Goal: Task Accomplishment & Management: Manage account settings

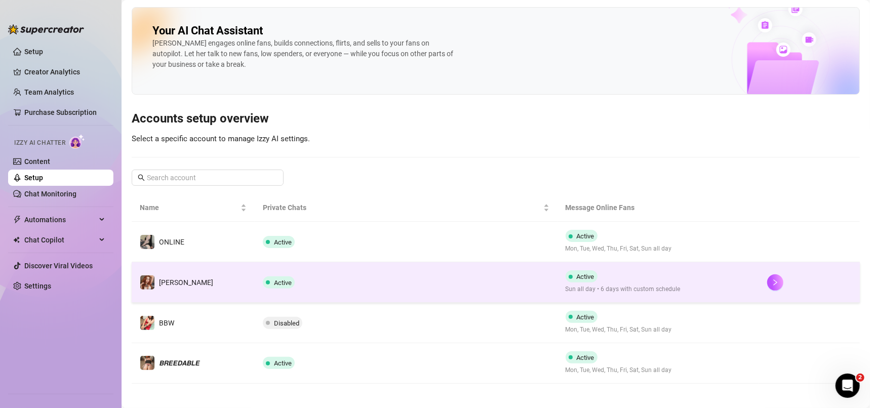
click at [417, 274] on td "Active" at bounding box center [406, 282] width 302 height 41
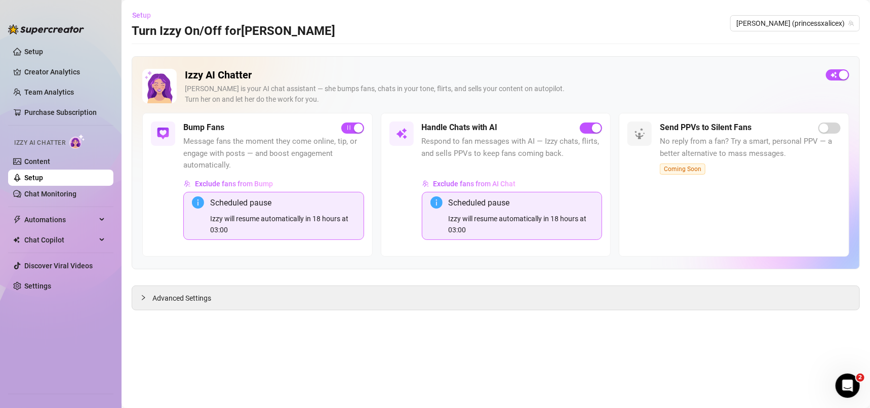
click at [142, 14] on span "Setup" at bounding box center [141, 15] width 19 height 8
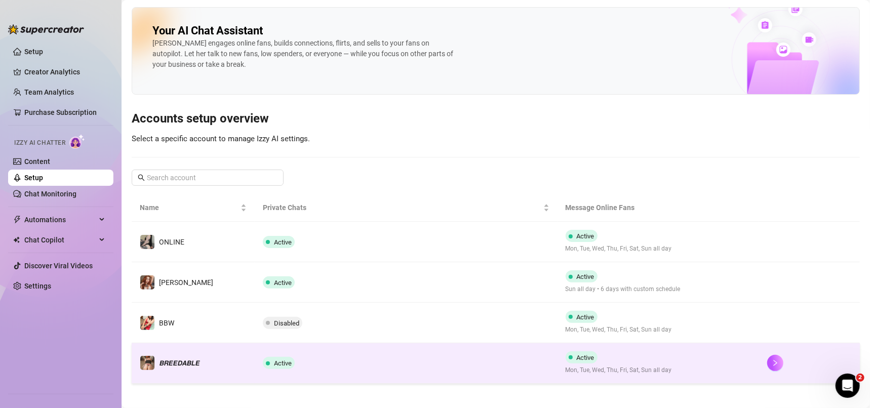
click at [421, 366] on td "Active" at bounding box center [406, 363] width 302 height 41
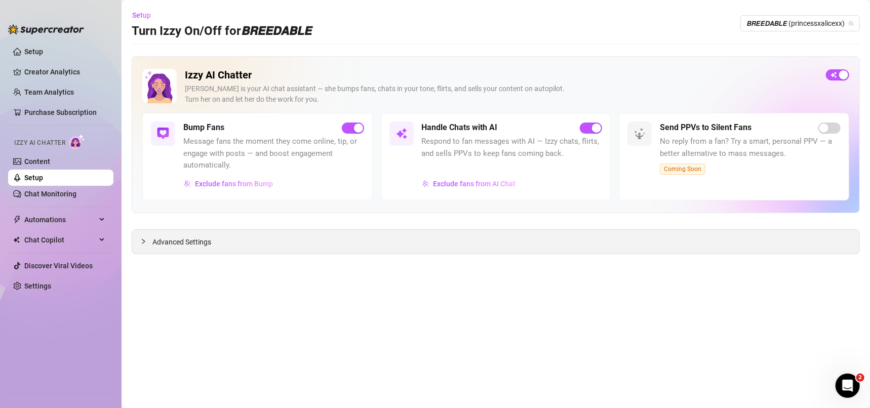
drag, startPoint x: 190, startPoint y: 239, endPoint x: 254, endPoint y: 251, distance: 64.4
click at [189, 237] on span "Advanced Settings" at bounding box center [181, 241] width 59 height 11
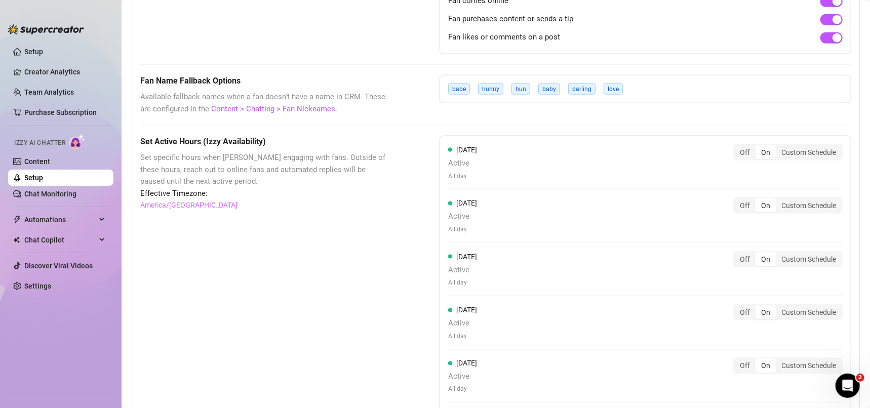
scroll to position [771, 0]
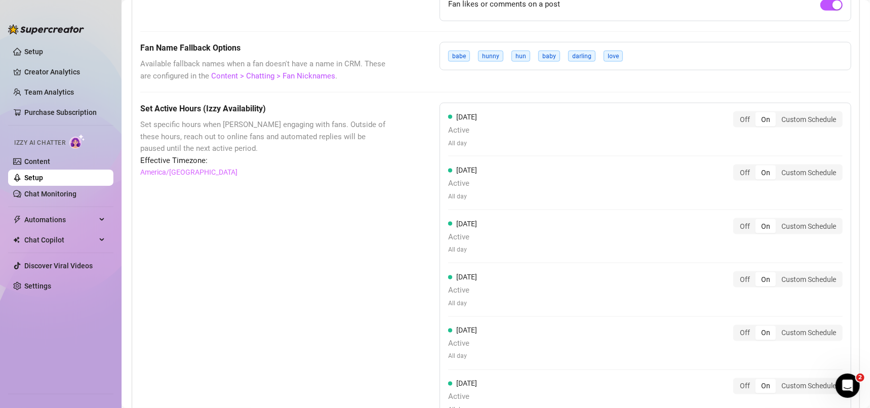
drag, startPoint x: 802, startPoint y: 121, endPoint x: 733, endPoint y: 149, distance: 74.7
click at [802, 121] on div "Custom Schedule" at bounding box center [809, 119] width 66 height 14
click at [778, 114] on input "Custom Schedule" at bounding box center [778, 114] width 0 height 0
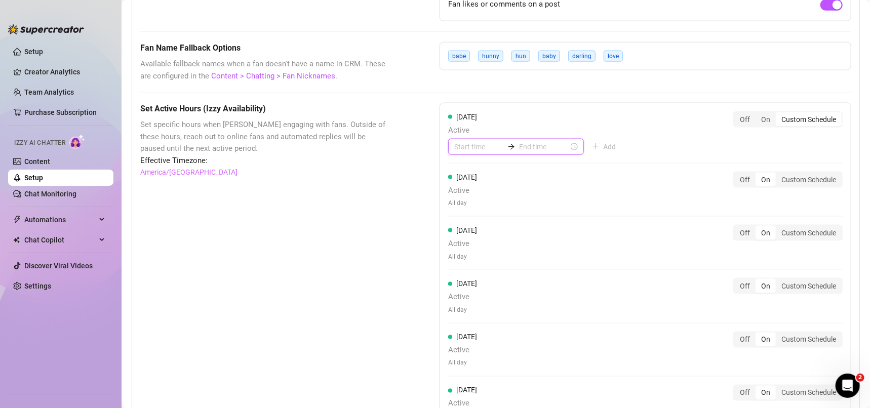
click at [474, 144] on input at bounding box center [479, 146] width 50 height 11
click at [460, 213] on div "03" at bounding box center [458, 215] width 24 height 14
type input "00:00"
click at [456, 170] on div "00" at bounding box center [458, 173] width 24 height 14
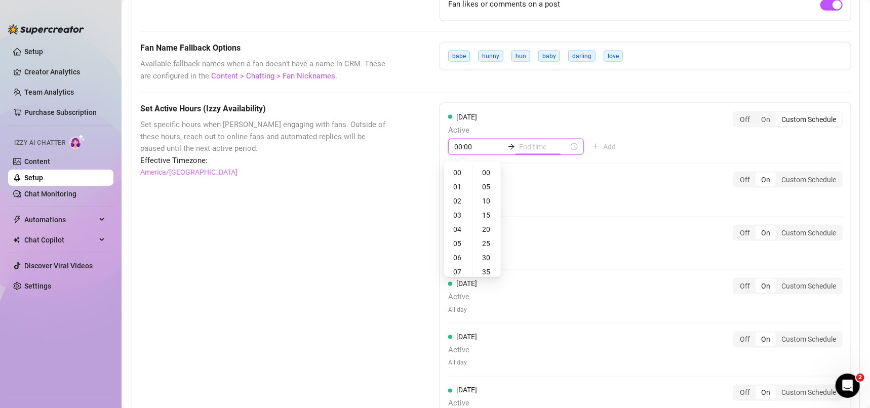
click at [523, 143] on input at bounding box center [544, 146] width 50 height 11
type input "00:00"
click at [493, 227] on div "09" at bounding box center [493, 227] width 24 height 14
type input "09:00"
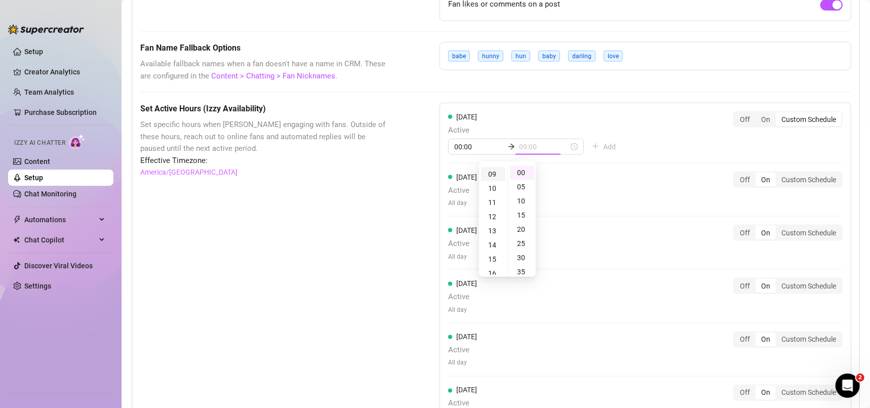
click at [487, 172] on div "09" at bounding box center [493, 174] width 24 height 14
click at [615, 122] on div "[DATE] Active 00:00 09:00 Add Off On Custom Schedule" at bounding box center [645, 133] width 394 height 44
click at [789, 180] on div "Custom Schedule" at bounding box center [809, 180] width 66 height 14
click at [778, 174] on input "Custom Schedule" at bounding box center [778, 174] width 0 height 0
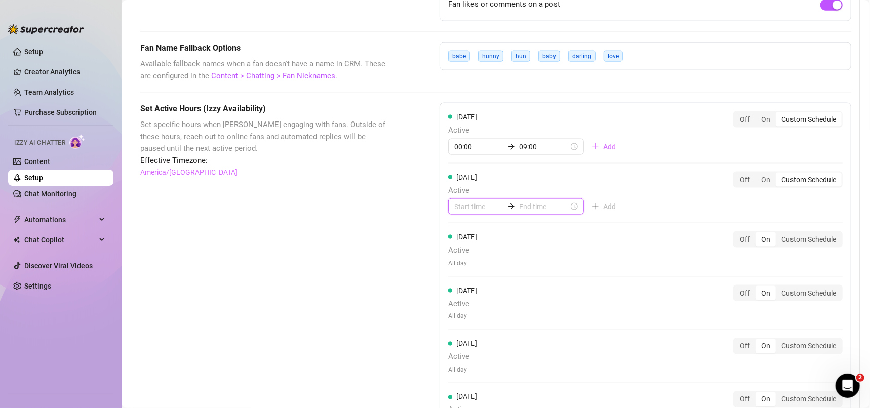
click at [479, 210] on input at bounding box center [479, 206] width 50 height 11
type input "00:00"
click at [454, 273] on div "03" at bounding box center [458, 275] width 24 height 14
type input "03:00"
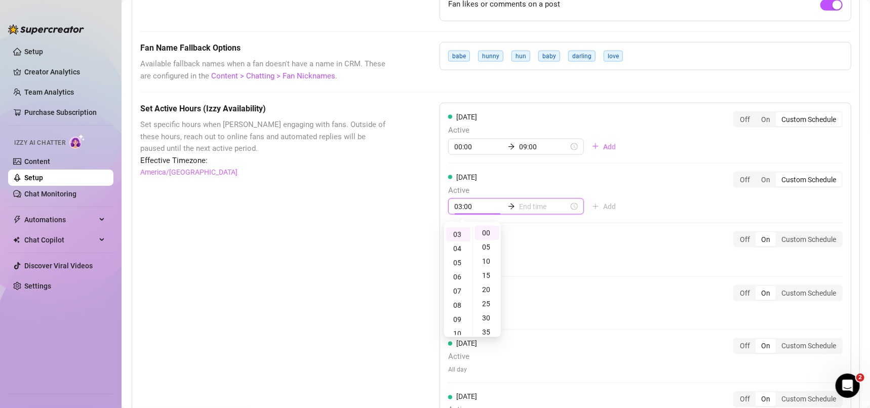
click at [530, 209] on input at bounding box center [544, 206] width 50 height 11
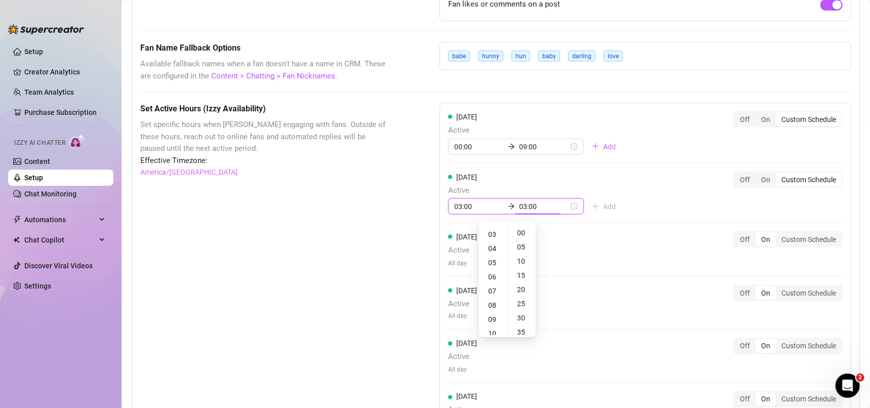
type input "03:05"
click at [493, 315] on div "09" at bounding box center [493, 319] width 24 height 14
type input "09:00"
click at [629, 276] on div "[DATE] Active 00:00 09:00 Add Off On Custom Schedule [DATE] Active 03:00 09:00 …" at bounding box center [646, 301] width 412 height 396
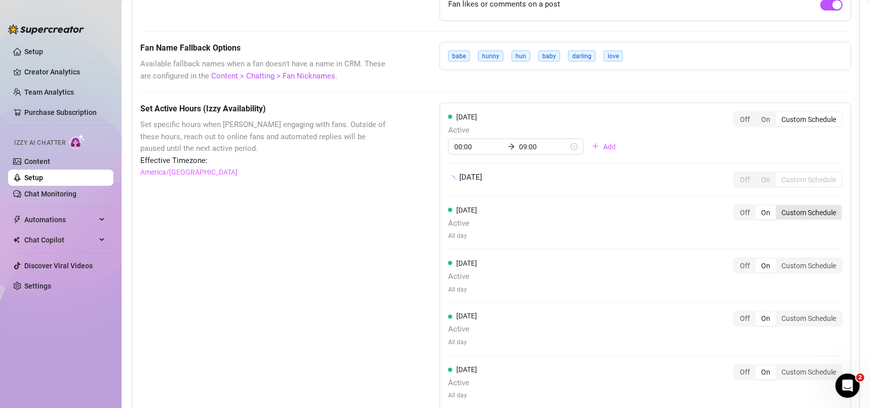
click at [806, 218] on div "Custom Schedule" at bounding box center [809, 213] width 66 height 14
click at [778, 207] on input "Custom Schedule" at bounding box center [778, 207] width 0 height 0
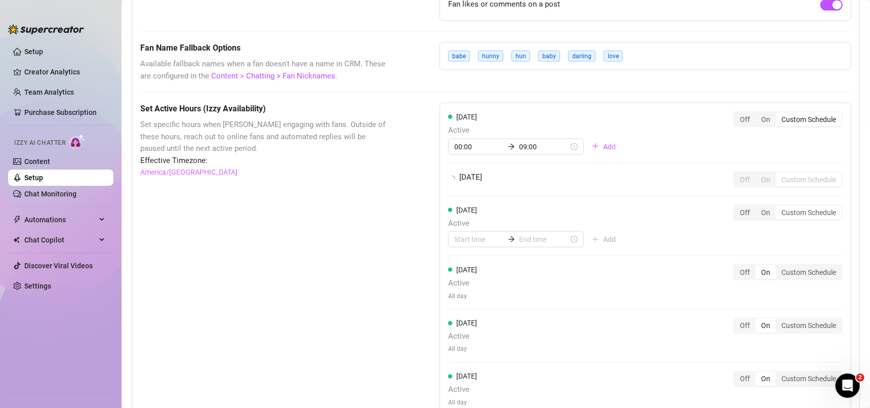
drag, startPoint x: 813, startPoint y: 270, endPoint x: 803, endPoint y: 335, distance: 66.0
click at [812, 269] on div "Custom Schedule" at bounding box center [809, 272] width 66 height 14
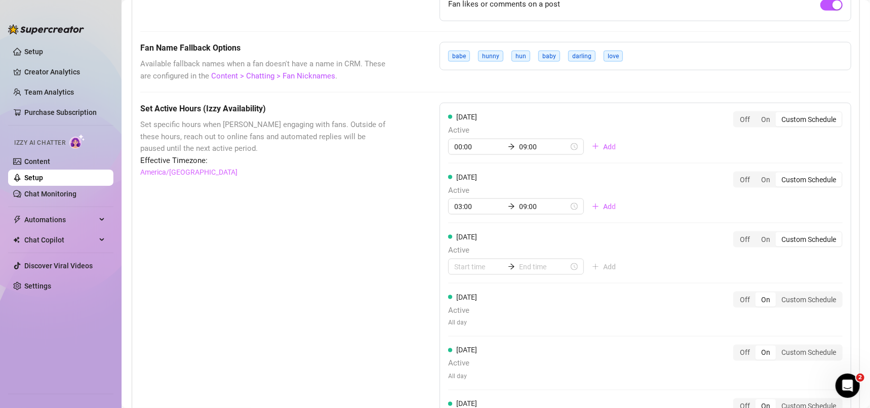
click at [797, 323] on div "[DATE] Active All day Off On Custom Schedule" at bounding box center [645, 310] width 394 height 36
drag, startPoint x: 794, startPoint y: 349, endPoint x: 789, endPoint y: 354, distance: 7.2
click at [794, 349] on div "Custom Schedule" at bounding box center [809, 353] width 66 height 14
click at [778, 347] on input "Custom Schedule" at bounding box center [778, 347] width 0 height 0
click at [800, 302] on div "Custom Schedule" at bounding box center [809, 300] width 66 height 14
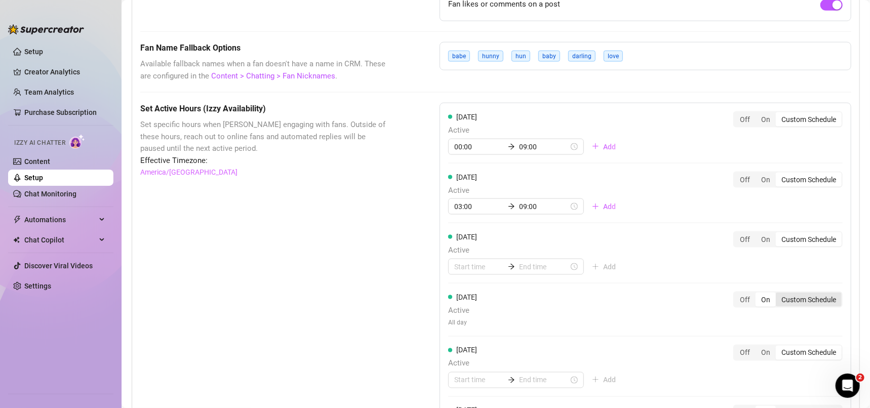
click at [778, 294] on input "Custom Schedule" at bounding box center [778, 294] width 0 height 0
click at [482, 265] on input at bounding box center [479, 266] width 50 height 11
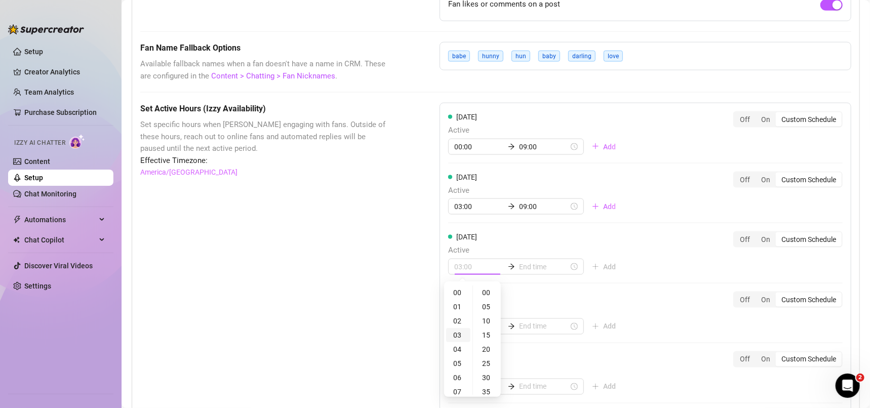
click at [454, 336] on div "03" at bounding box center [458, 335] width 24 height 14
type input "03:00"
click at [532, 263] on input at bounding box center [544, 266] width 50 height 11
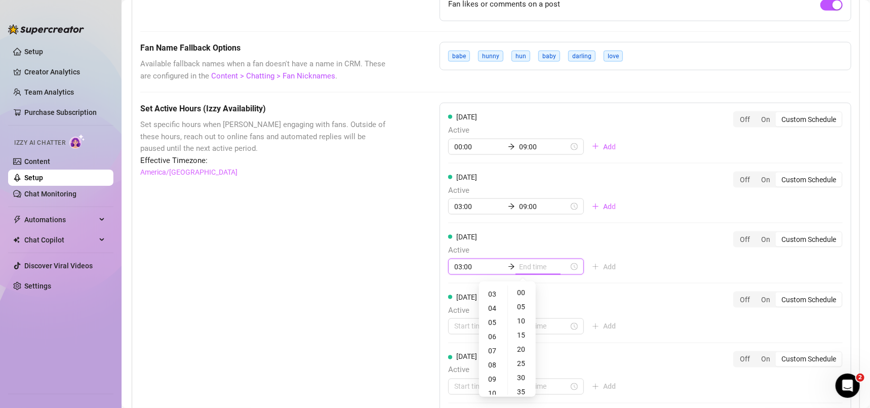
type input "03:25"
click at [492, 381] on div "09" at bounding box center [493, 379] width 24 height 14
type input "09:00"
click at [460, 324] on input at bounding box center [479, 326] width 50 height 11
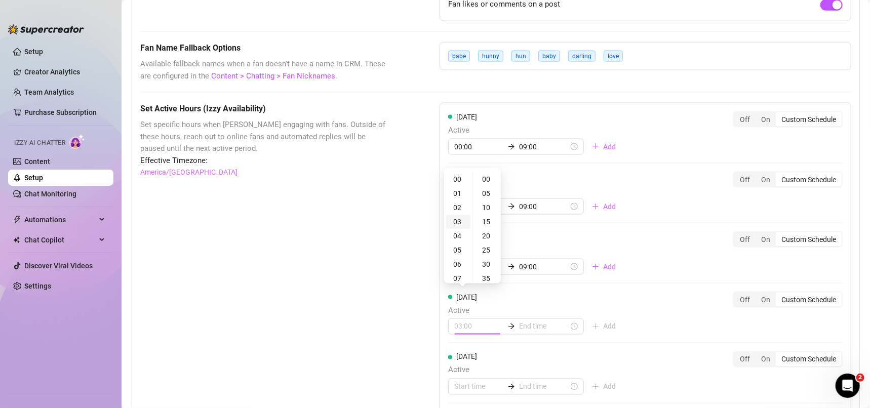
click at [459, 218] on div "03" at bounding box center [458, 222] width 24 height 14
type input "03:00"
click at [533, 329] on input at bounding box center [544, 326] width 50 height 11
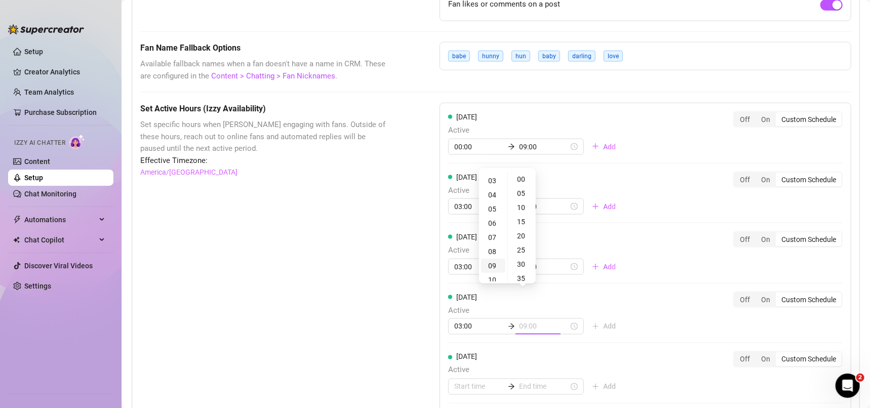
click at [495, 268] on div "09" at bounding box center [493, 266] width 24 height 14
type input "09:00"
click at [649, 315] on div "[DATE] Active 03:00 09:00 Add Off On Custom Schedule" at bounding box center [645, 314] width 394 height 44
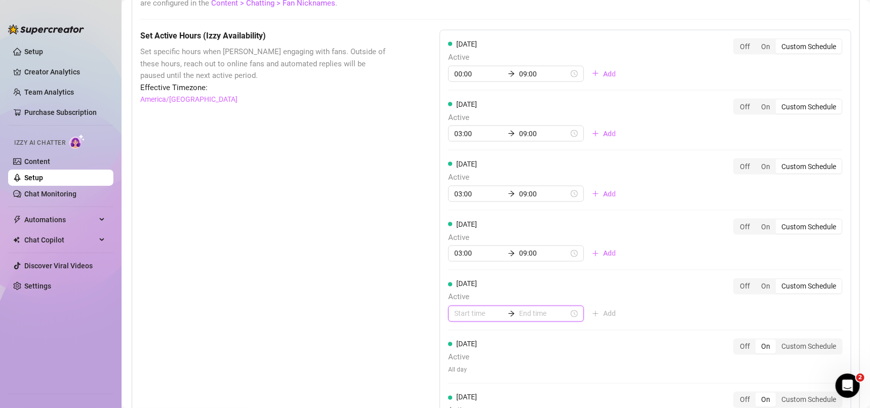
click at [478, 312] on input at bounding box center [479, 313] width 50 height 11
click at [459, 232] on div "03" at bounding box center [458, 236] width 24 height 14
type input "03:00"
click at [526, 313] on input at bounding box center [544, 313] width 50 height 11
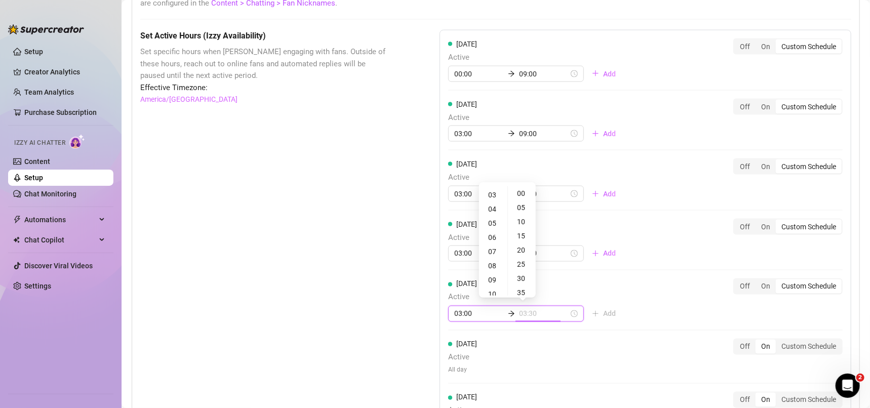
type input "03:25"
click at [492, 279] on div "09" at bounding box center [493, 280] width 24 height 14
type input "09:00"
click at [628, 304] on div "[DATE] Active 00:00 09:00 Add Off On Custom Schedule [DATE] Active 03:00 09:00 …" at bounding box center [646, 238] width 412 height 416
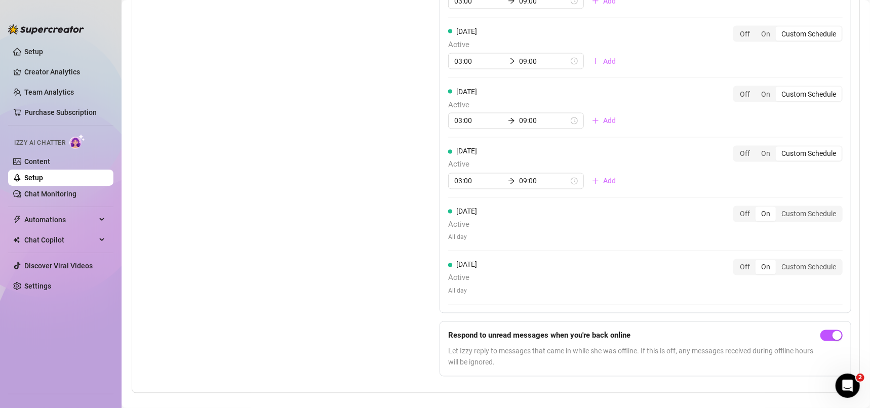
scroll to position [989, 0]
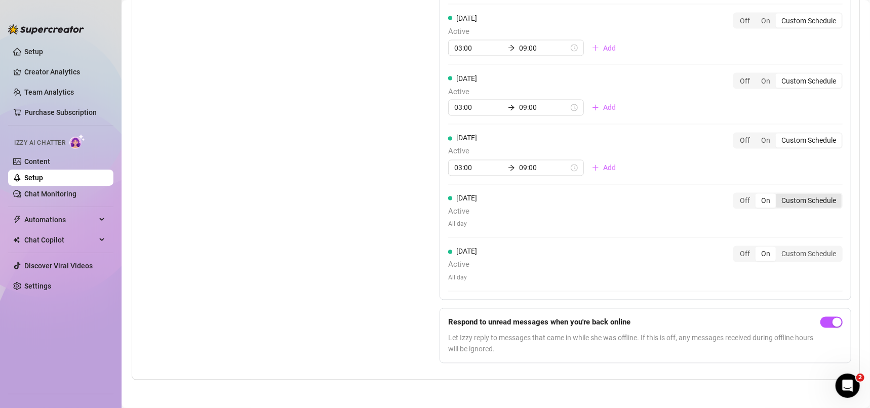
click at [797, 197] on div "Custom Schedule" at bounding box center [809, 201] width 66 height 14
click at [778, 195] on input "Custom Schedule" at bounding box center [778, 195] width 0 height 0
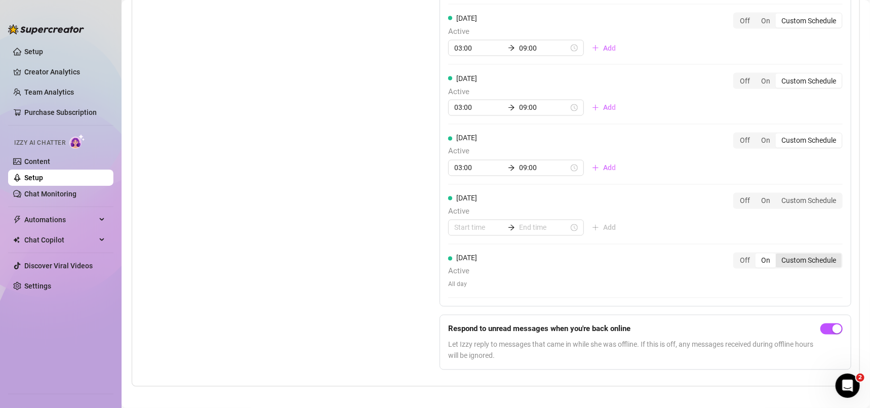
click at [799, 258] on div "Custom Schedule" at bounding box center [809, 261] width 66 height 14
click at [778, 255] on input "Custom Schedule" at bounding box center [778, 255] width 0 height 0
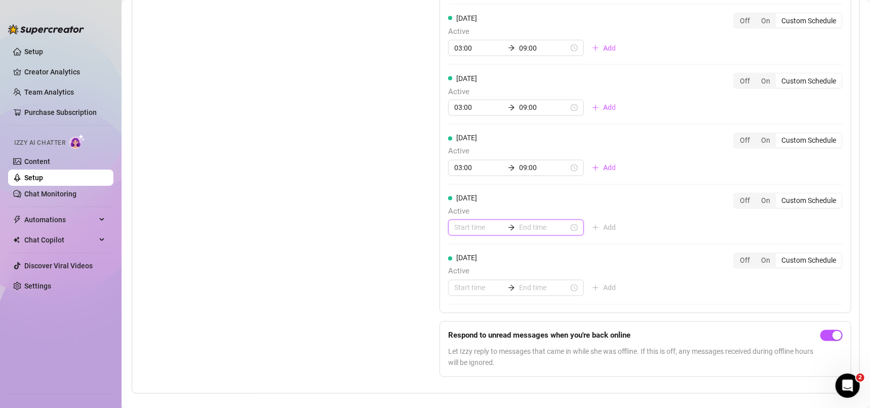
click at [472, 223] on input at bounding box center [479, 227] width 50 height 11
type input "00:00"
click at [455, 294] on div "03" at bounding box center [458, 296] width 24 height 14
type input "03:00"
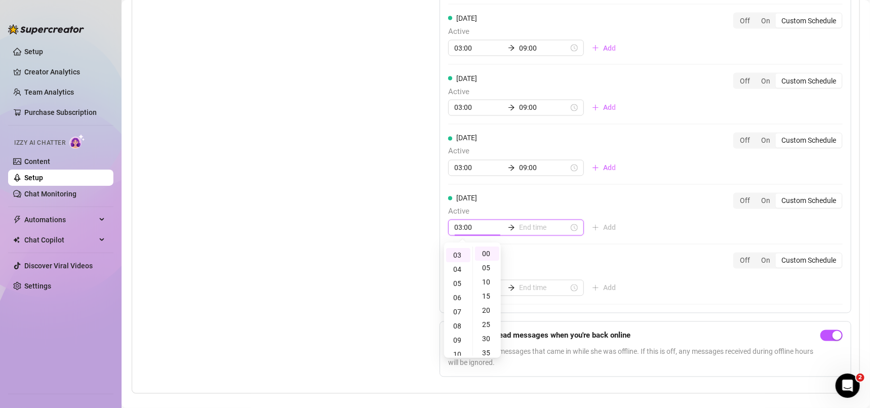
click at [540, 230] on input at bounding box center [544, 227] width 50 height 11
type input "03:05"
type input "10:00"
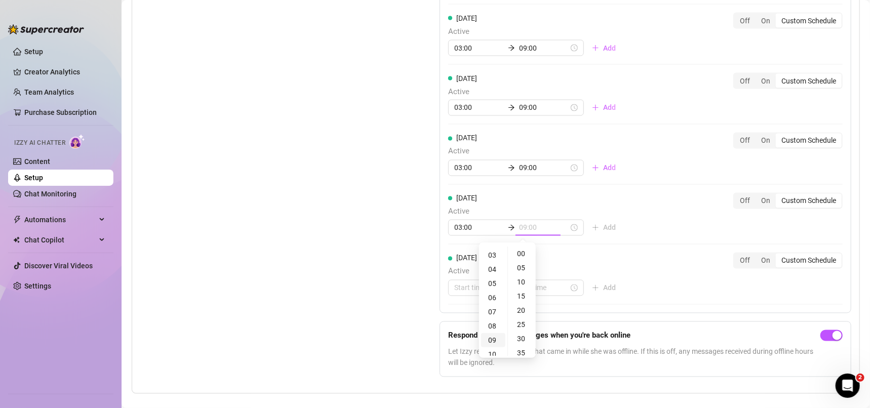
click at [493, 340] on div "09" at bounding box center [493, 340] width 24 height 14
type input "09:00"
click at [634, 250] on div "[DATE] Active 00:00 09:00 Add Off On Custom Schedule [DATE] Active 03:00 09:00 …" at bounding box center [646, 98] width 412 height 429
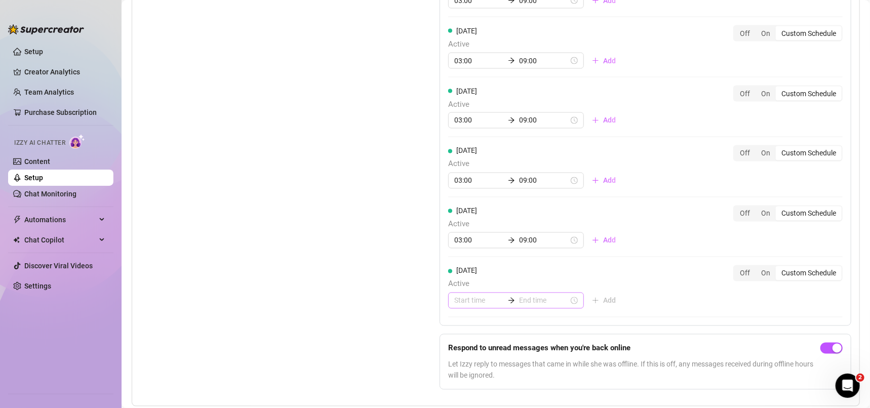
scroll to position [989, 0]
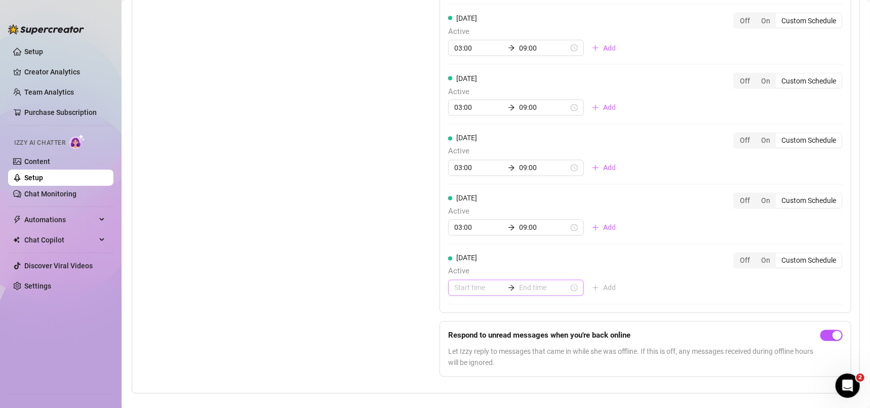
click at [472, 293] on div at bounding box center [516, 288] width 136 height 16
type input "00:00"
click at [656, 205] on div "[DATE] Active 03:00 09:00 Add Off On Custom Schedule" at bounding box center [645, 215] width 394 height 44
click at [603, 225] on span "Add" at bounding box center [609, 228] width 13 height 8
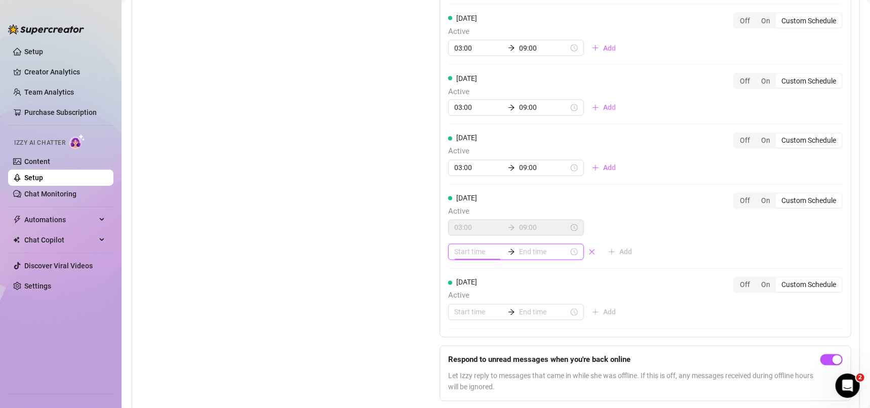
click at [474, 253] on input at bounding box center [479, 252] width 50 height 11
type input "00:15"
type input "20:00"
click at [461, 339] on div "20" at bounding box center [458, 343] width 24 height 14
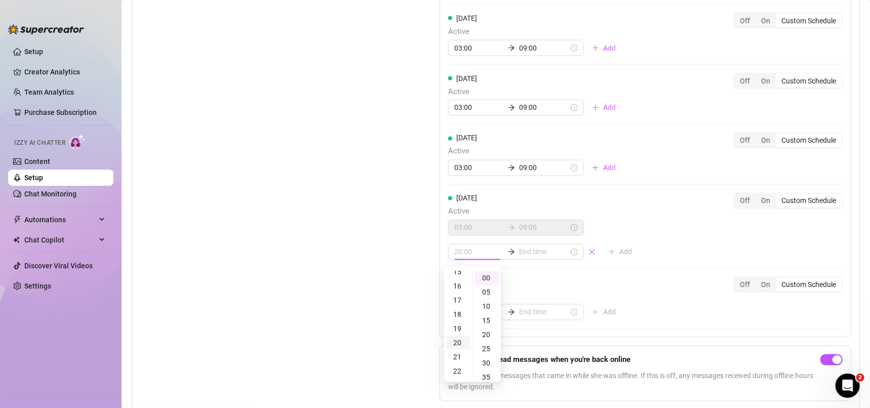
scroll to position [282, 0]
type input "20:00"
click at [581, 285] on div "[DATE] Active Add" at bounding box center [536, 299] width 176 height 44
click at [533, 260] on div "[DATE] Active 03:00 09:00 20:00 Add Off On Custom Schedule" at bounding box center [645, 231] width 394 height 76
click at [525, 252] on input at bounding box center [544, 252] width 50 height 11
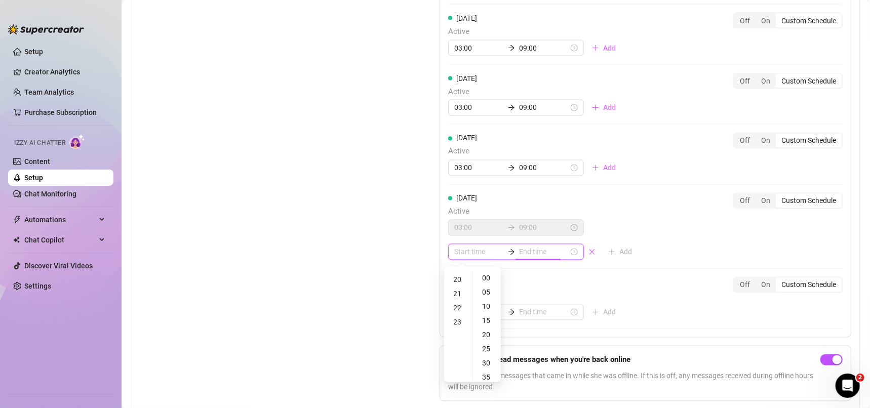
click at [472, 255] on input at bounding box center [479, 252] width 50 height 11
type input "20:00"
click at [458, 279] on div "20" at bounding box center [458, 279] width 24 height 14
click at [535, 248] on input at bounding box center [544, 252] width 50 height 11
click at [492, 321] on div "23" at bounding box center [493, 322] width 24 height 14
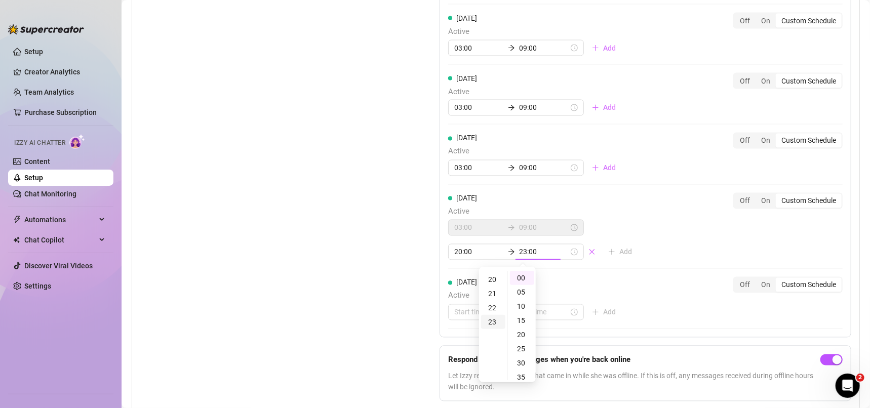
scroll to position [325, 0]
type input "23:55"
click at [521, 277] on div "55" at bounding box center [522, 278] width 24 height 14
click at [521, 280] on div "55" at bounding box center [522, 278] width 24 height 14
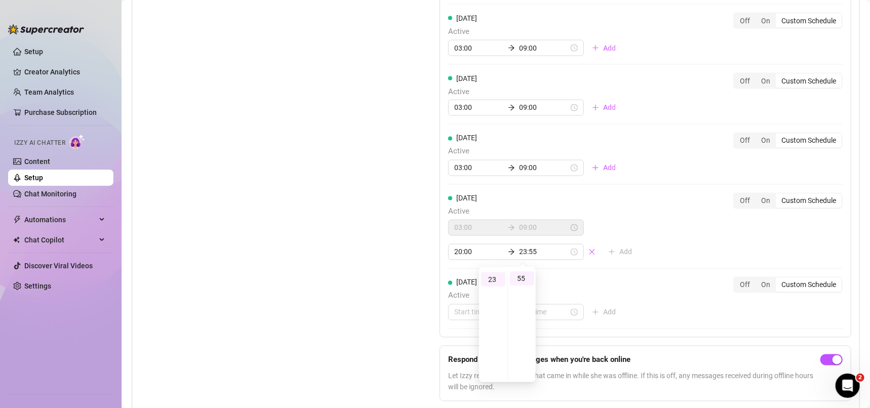
click at [621, 289] on div "[DATE] Active Add Off On Custom Schedule" at bounding box center [645, 299] width 394 height 44
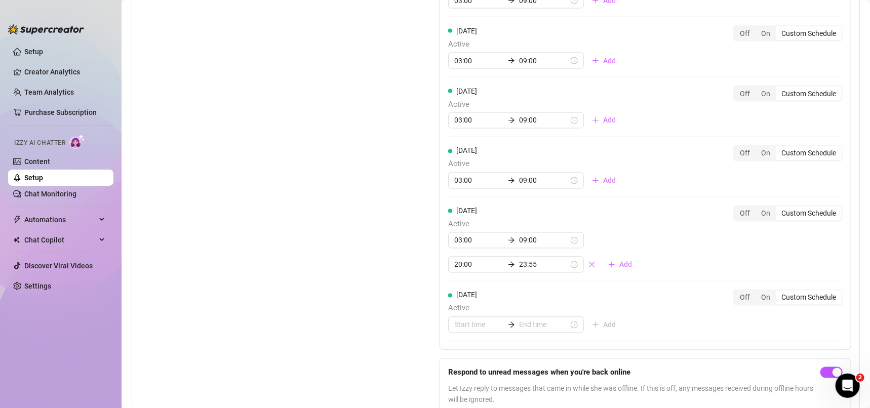
scroll to position [989, 0]
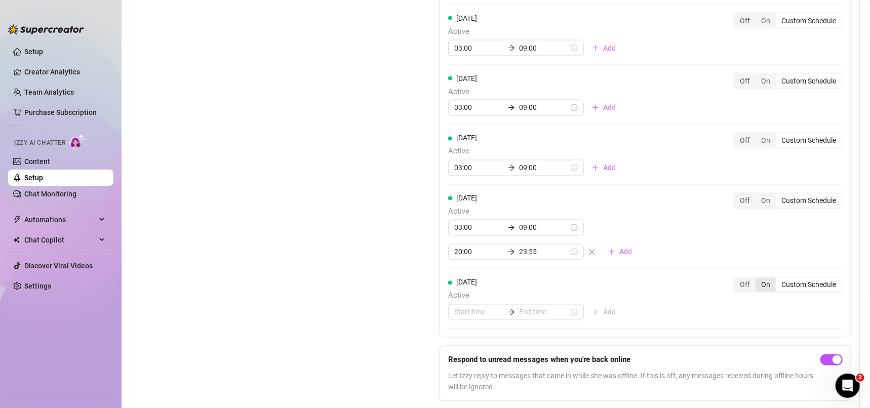
click at [755, 287] on div "On" at bounding box center [765, 285] width 20 height 14
click at [758, 280] on input "On" at bounding box center [758, 280] width 0 height 0
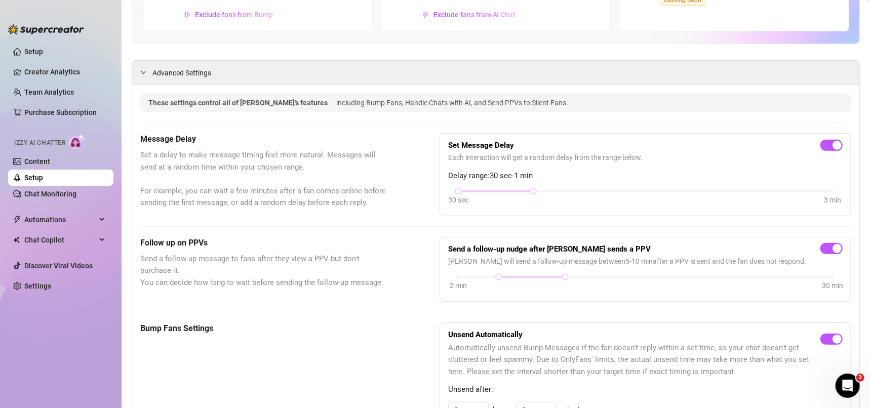
scroll to position [0, 0]
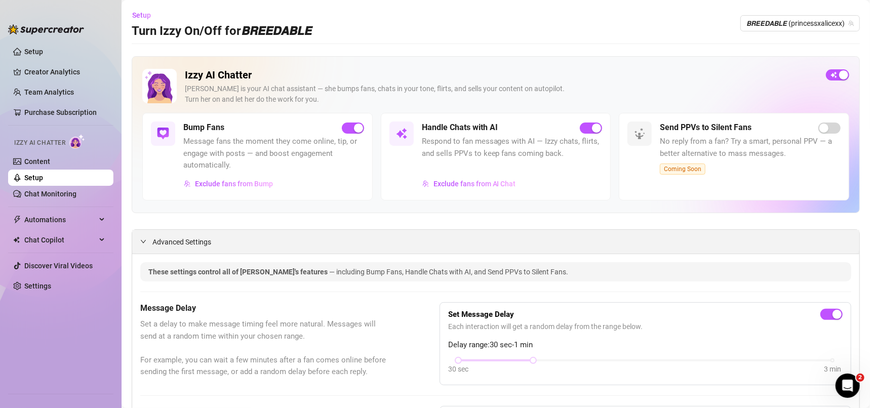
click at [484, 239] on div "Advanced Settings" at bounding box center [495, 242] width 727 height 24
click at [592, 129] on div "button" at bounding box center [596, 128] width 9 height 9
click at [587, 126] on span "button" at bounding box center [591, 128] width 22 height 11
click at [826, 73] on span "button" at bounding box center [837, 74] width 23 height 11
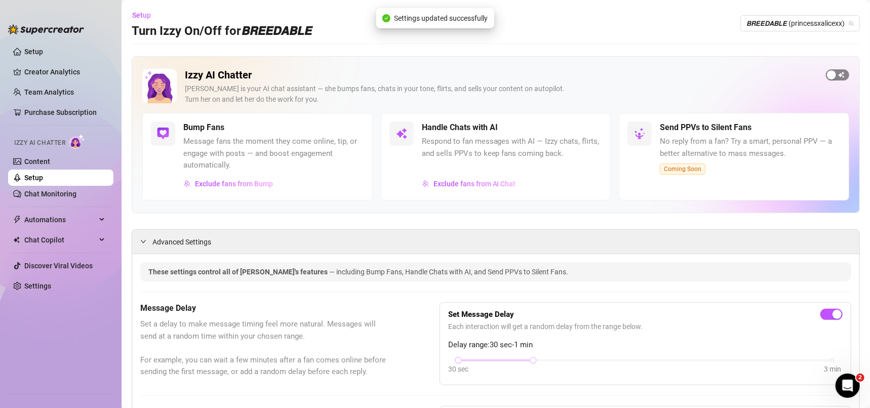
click at [827, 73] on div "button" at bounding box center [831, 74] width 9 height 9
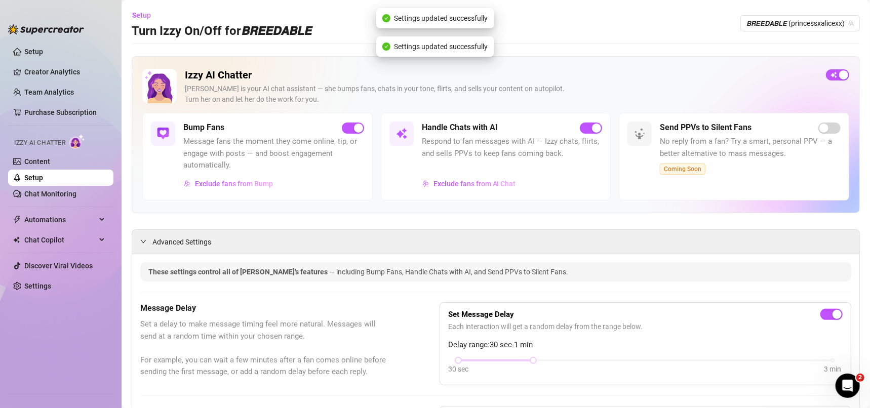
click at [652, 85] on div "[PERSON_NAME] is your AI chat assistant — she bumps fans, chats in your tone, f…" at bounding box center [501, 94] width 633 height 21
click at [138, 12] on span "Setup" at bounding box center [141, 15] width 19 height 8
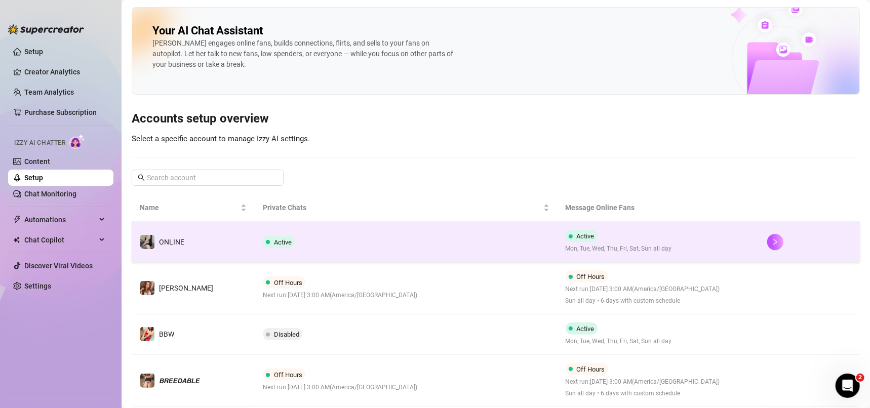
click at [451, 243] on td "Active" at bounding box center [406, 242] width 302 height 41
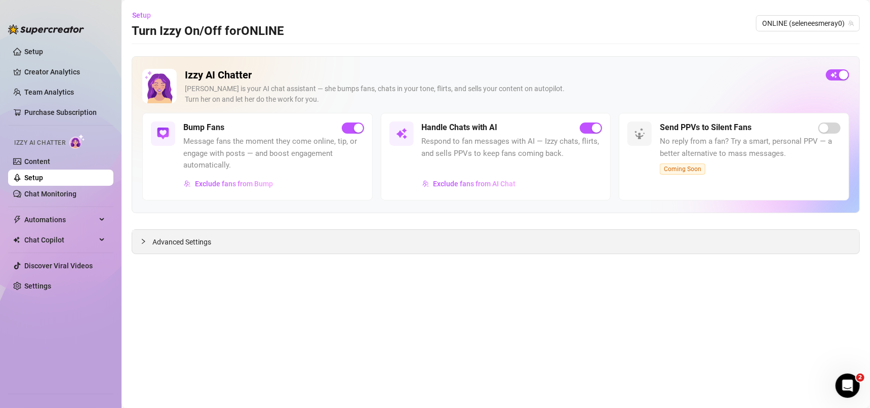
click at [188, 236] on span "Advanced Settings" at bounding box center [181, 241] width 59 height 11
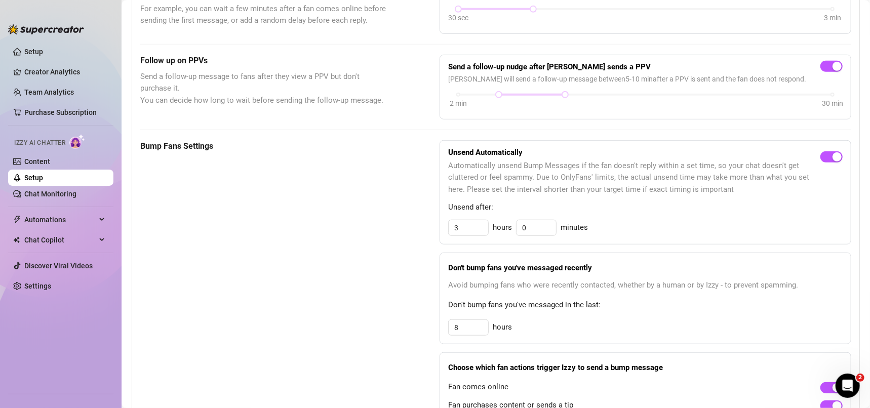
scroll to position [583, 0]
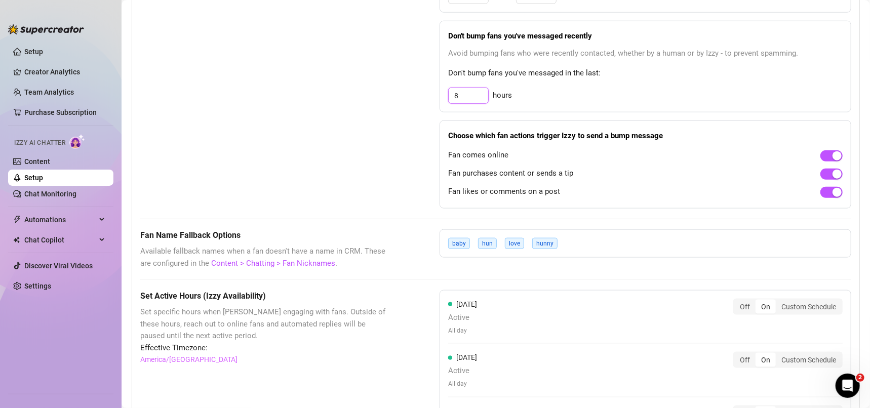
drag, startPoint x: 456, startPoint y: 95, endPoint x: 443, endPoint y: 95, distance: 12.7
click at [443, 95] on div "Don't bump fans you've messaged recently Avoid bumping fans who were recently c…" at bounding box center [646, 67] width 412 height 92
click at [392, 174] on div "Bump Fans Settings Unsend Automatically Automatically unsend Bump Messages if t…" at bounding box center [495, 58] width 711 height 300
drag, startPoint x: 461, startPoint y: 105, endPoint x: 467, endPoint y: 98, distance: 8.6
click at [466, 100] on div "Don't bump fans you've messaged recently Avoid bumping fans who were recently c…" at bounding box center [646, 67] width 412 height 92
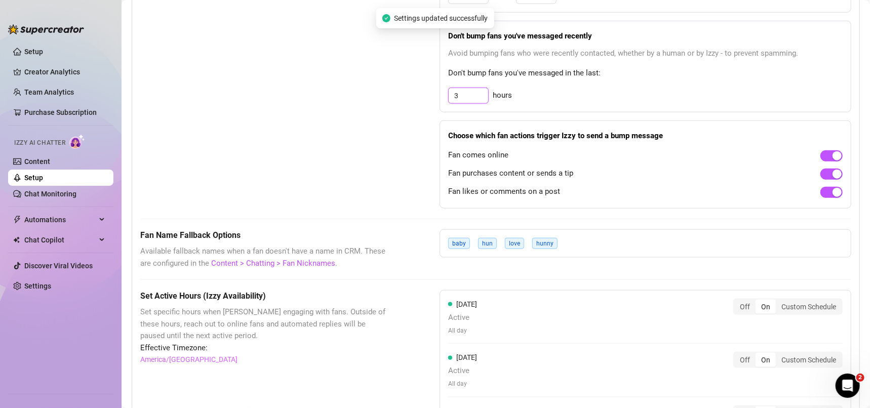
drag, startPoint x: 467, startPoint y: 98, endPoint x: 442, endPoint y: 94, distance: 25.7
click at [442, 94] on div "Don't bump fans you've messaged recently Avoid bumping fans who were recently c…" at bounding box center [646, 67] width 412 height 92
type input "8"
click at [415, 125] on div "Bump Fans Settings Unsend Automatically Automatically unsend Bump Messages if t…" at bounding box center [495, 58] width 711 height 300
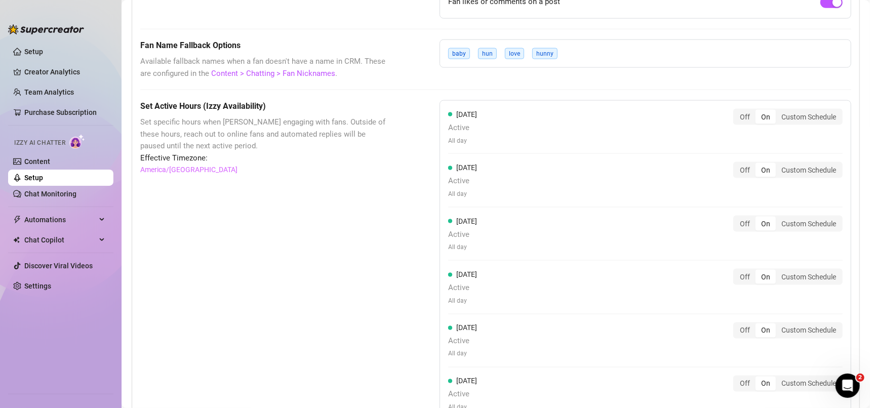
scroll to position [775, 0]
click at [802, 117] on div "Custom Schedule" at bounding box center [809, 115] width 66 height 14
click at [778, 109] on input "Custom Schedule" at bounding box center [778, 109] width 0 height 0
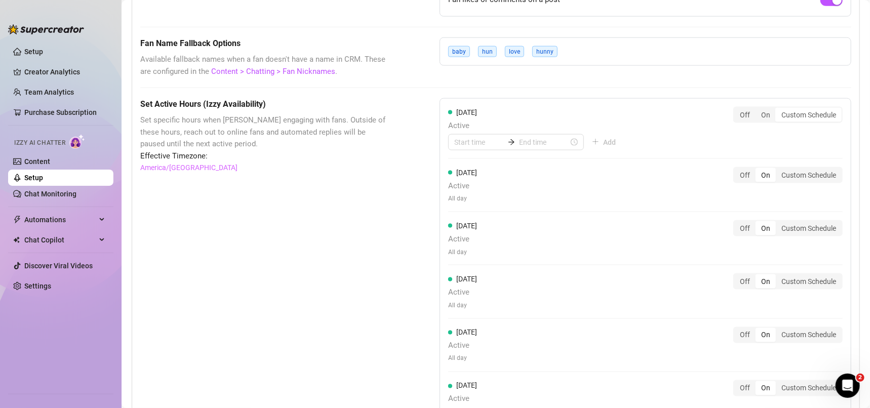
drag, startPoint x: 802, startPoint y: 169, endPoint x: 802, endPoint y: 204, distance: 35.4
click at [802, 169] on div "Custom Schedule" at bounding box center [809, 175] width 66 height 14
click at [778, 170] on input "Custom Schedule" at bounding box center [778, 170] width 0 height 0
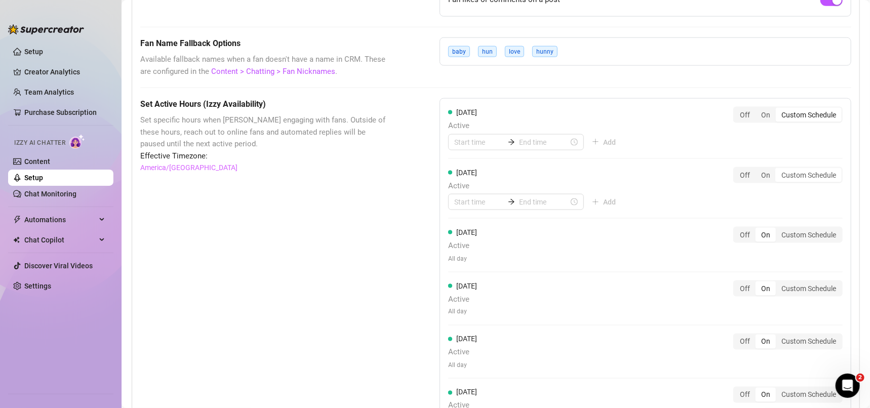
drag, startPoint x: 802, startPoint y: 234, endPoint x: 805, endPoint y: 272, distance: 37.6
click at [802, 235] on div "Custom Schedule" at bounding box center [809, 235] width 66 height 14
click at [778, 229] on input "Custom Schedule" at bounding box center [778, 229] width 0 height 0
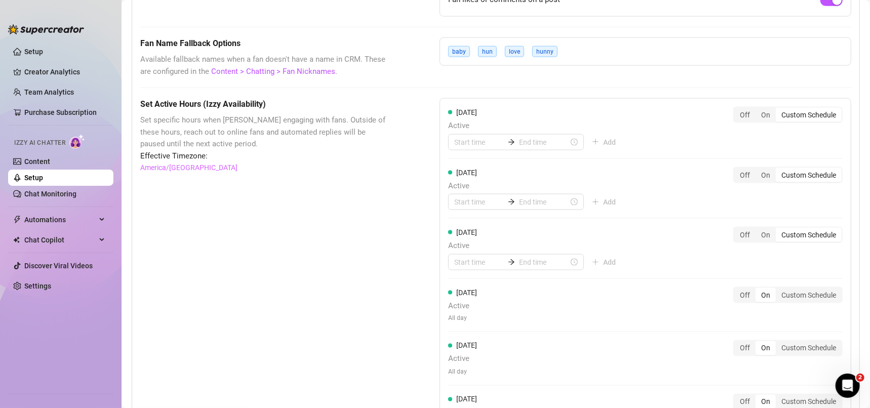
drag, startPoint x: 798, startPoint y: 297, endPoint x: 796, endPoint y: 328, distance: 30.9
click at [797, 298] on div "Custom Schedule" at bounding box center [809, 295] width 66 height 14
click at [778, 290] on input "Custom Schedule" at bounding box center [778, 290] width 0 height 0
drag, startPoint x: 788, startPoint y: 363, endPoint x: 805, endPoint y: 357, distance: 17.5
click at [788, 363] on div "[DATE] Active All day Off On Custom Schedule" at bounding box center [645, 365] width 394 height 36
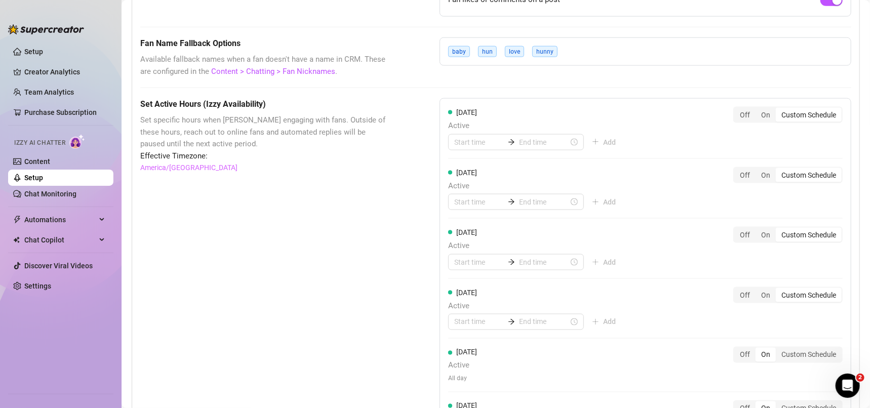
drag, startPoint x: 819, startPoint y: 354, endPoint x: 833, endPoint y: 336, distance: 22.8
click at [818, 354] on div "Custom Schedule" at bounding box center [809, 355] width 66 height 14
click at [778, 349] on input "Custom Schedule" at bounding box center [778, 349] width 0 height 0
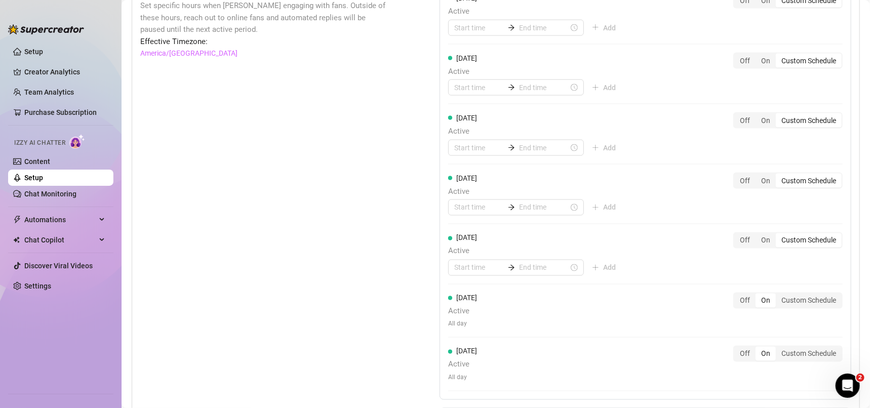
scroll to position [991, 0]
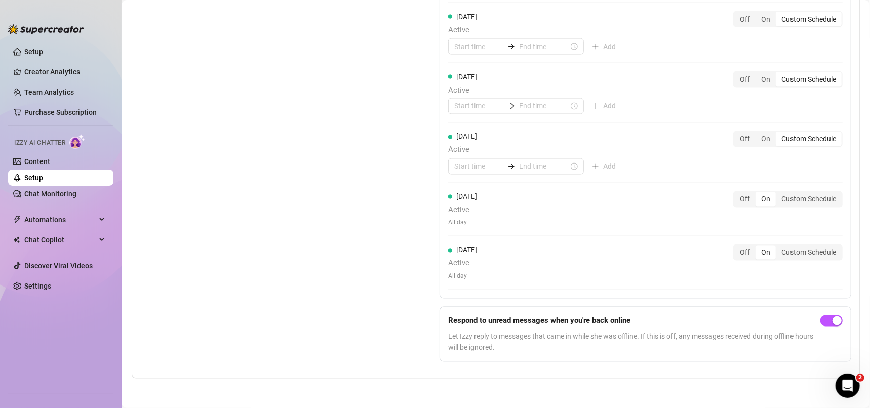
click at [804, 193] on div "Custom Schedule" at bounding box center [809, 199] width 66 height 14
click at [778, 194] on input "Custom Schedule" at bounding box center [778, 194] width 0 height 0
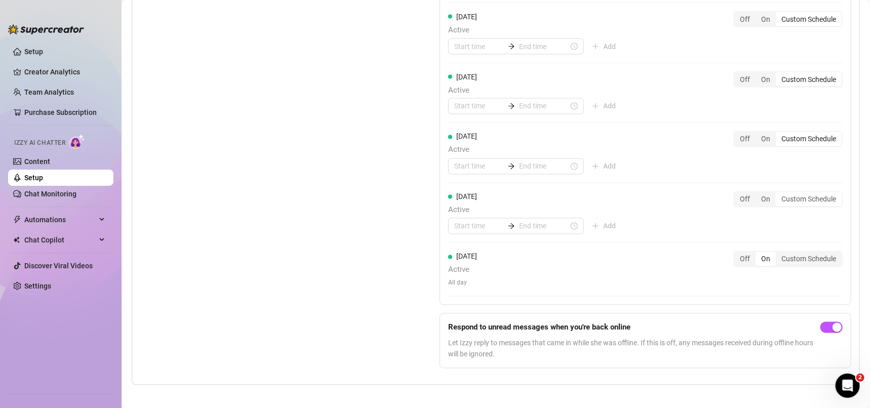
drag, startPoint x: 801, startPoint y: 265, endPoint x: 855, endPoint y: 301, distance: 64.9
click at [801, 265] on div "Custom Schedule" at bounding box center [809, 259] width 66 height 14
click at [778, 254] on input "Custom Schedule" at bounding box center [778, 254] width 0 height 0
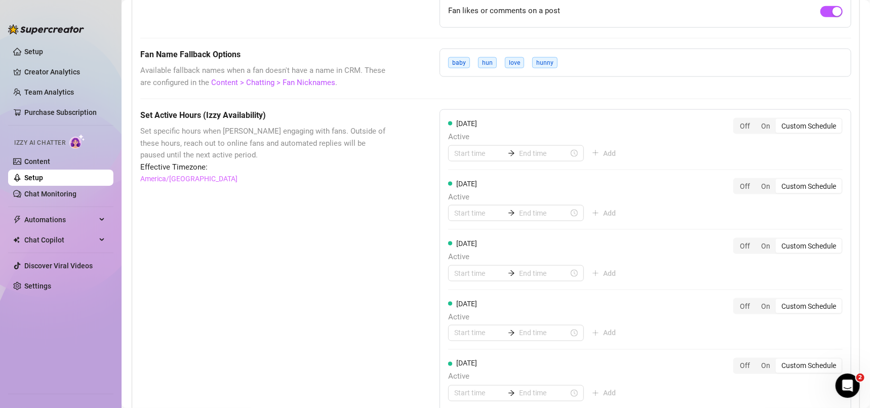
scroll to position [762, 0]
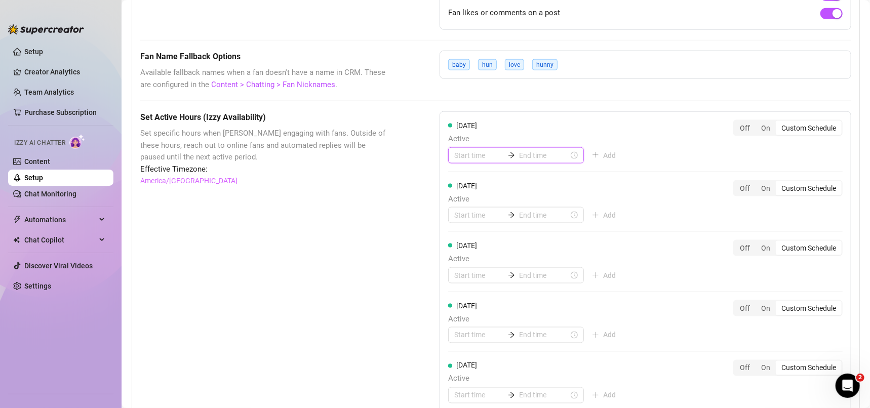
click at [476, 154] on input at bounding box center [479, 155] width 50 height 11
click at [458, 179] on div "00" at bounding box center [458, 181] width 24 height 14
type input "00:00"
click at [520, 154] on input at bounding box center [544, 155] width 50 height 11
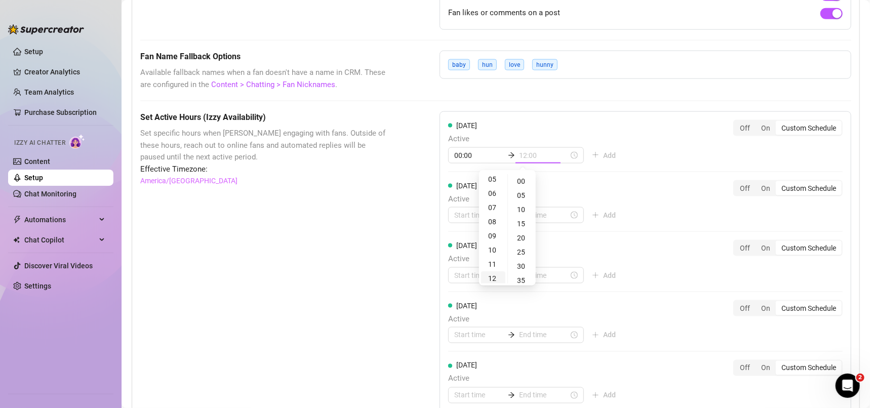
click at [492, 274] on div "12" at bounding box center [493, 278] width 24 height 14
type input "12:00"
click at [628, 185] on div "[DATE] Active Add Off On Custom Schedule" at bounding box center [645, 202] width 394 height 44
drag, startPoint x: 474, startPoint y: 189, endPoint x: 473, endPoint y: 196, distance: 7.1
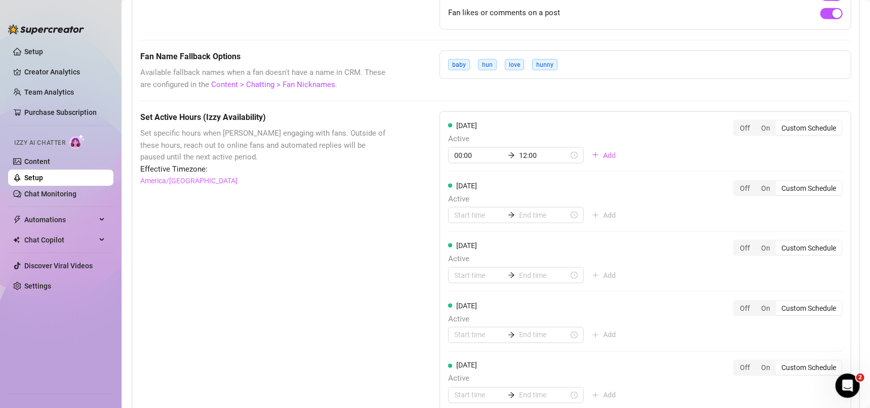
click at [474, 189] on span "[DATE]" at bounding box center [462, 185] width 29 height 11
click at [476, 213] on input at bounding box center [479, 215] width 50 height 11
type input "00:15"
click at [458, 313] on div "05" at bounding box center [458, 312] width 24 height 14
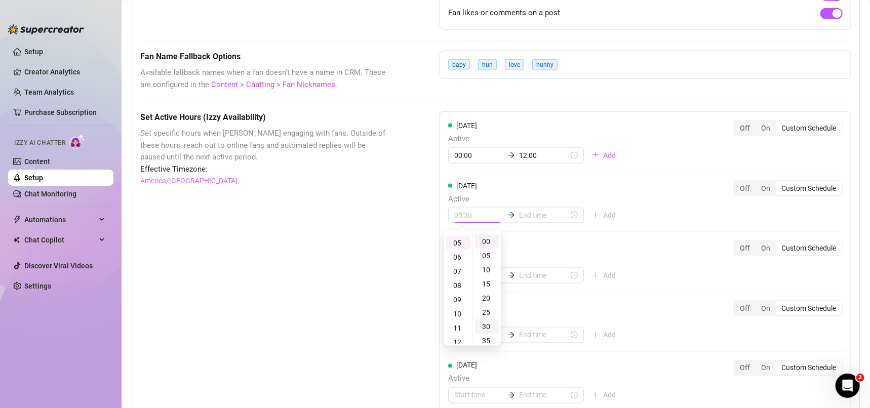
click at [490, 326] on div "30" at bounding box center [487, 327] width 24 height 14
type input "05:30"
click at [530, 213] on input at bounding box center [544, 215] width 50 height 11
type input "05:35"
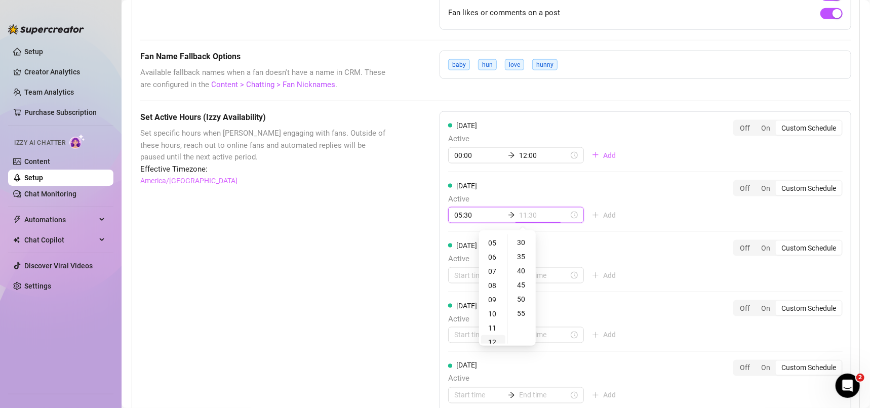
type input "12:30"
click at [492, 340] on div "12" at bounding box center [493, 342] width 24 height 14
click at [522, 237] on div "00" at bounding box center [522, 241] width 24 height 14
type input "12:00"
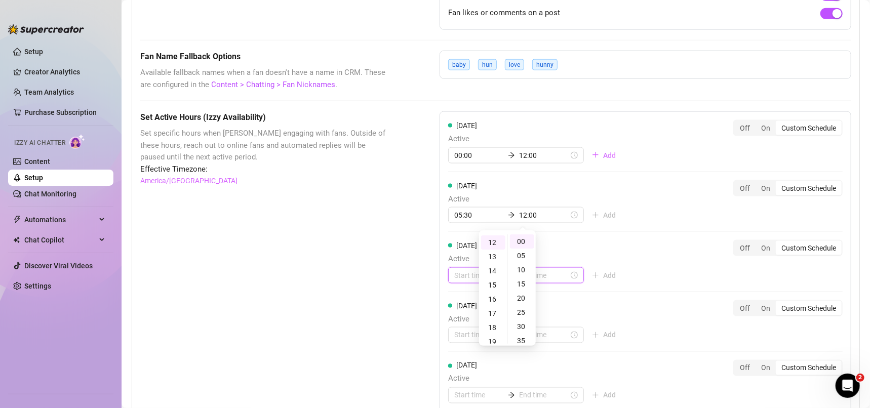
click at [458, 275] on input at bounding box center [479, 275] width 50 height 11
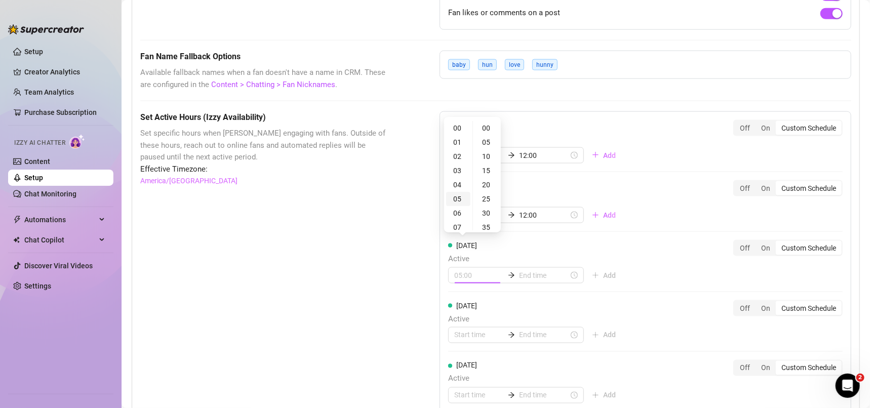
click at [460, 198] on div "05" at bounding box center [458, 199] width 24 height 14
click at [488, 212] on div "30" at bounding box center [487, 213] width 24 height 14
type input "05:30"
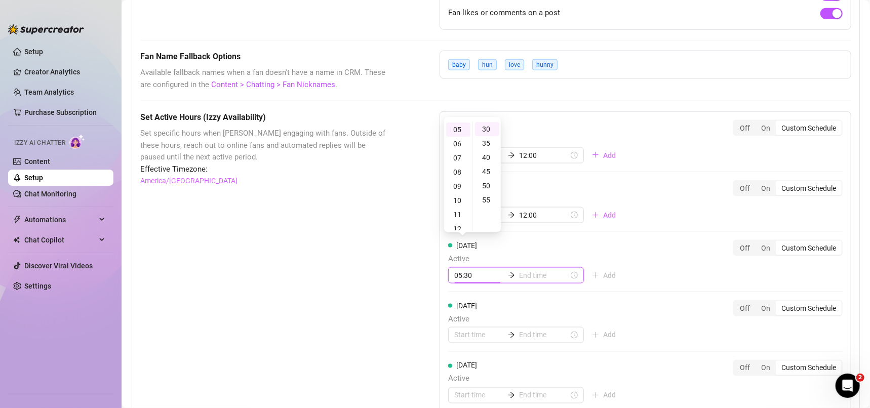
click at [533, 280] on input at bounding box center [544, 275] width 50 height 11
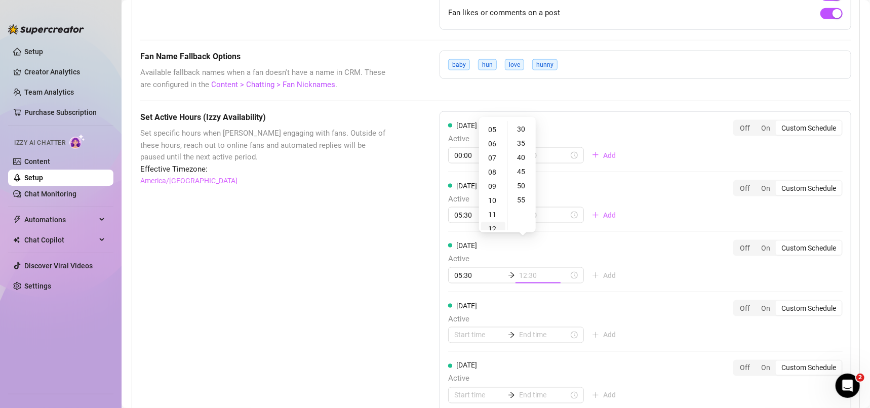
click at [488, 226] on div "12" at bounding box center [493, 229] width 24 height 14
type input "12:00"
click at [522, 124] on div "00" at bounding box center [522, 128] width 24 height 14
click at [635, 255] on div "[DATE] Active 05:30 12:00 Add Off On Custom Schedule" at bounding box center [645, 262] width 394 height 44
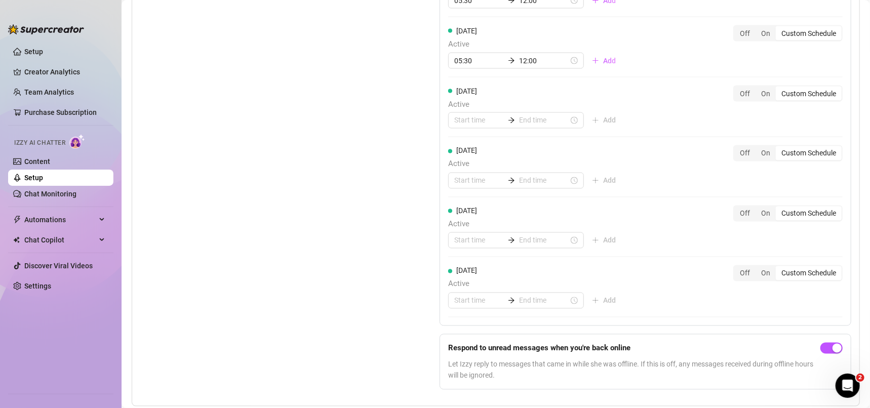
scroll to position [1004, 0]
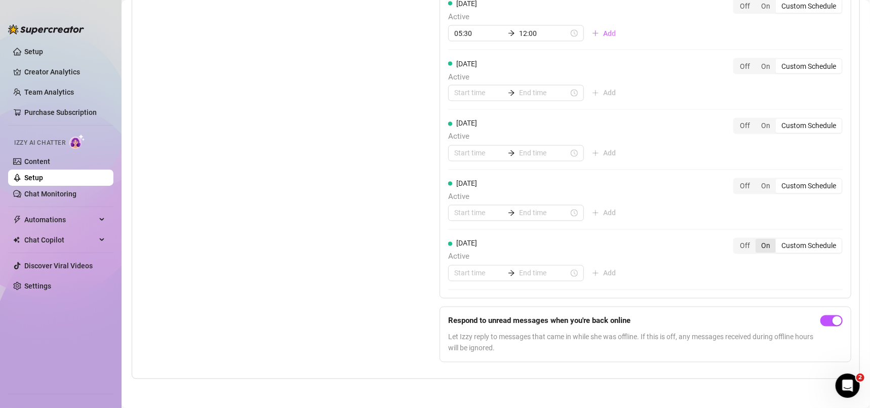
click at [755, 245] on div "On" at bounding box center [765, 246] width 20 height 14
click at [758, 241] on input "On" at bounding box center [758, 241] width 0 height 0
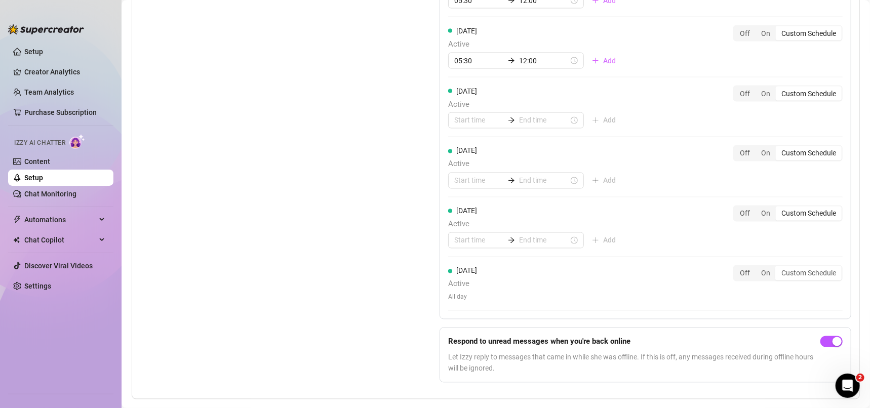
scroll to position [997, 0]
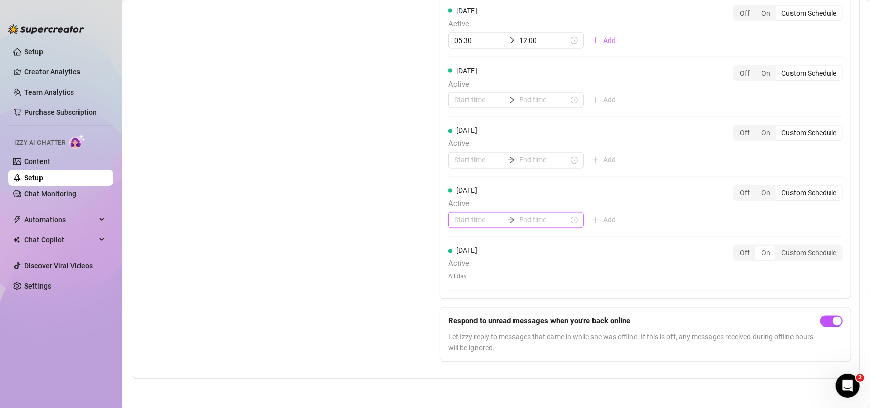
click at [470, 221] on input at bounding box center [479, 220] width 50 height 11
click at [457, 317] on div "05" at bounding box center [458, 317] width 24 height 14
type input "05:30"
click at [488, 246] on div "30" at bounding box center [487, 248] width 24 height 14
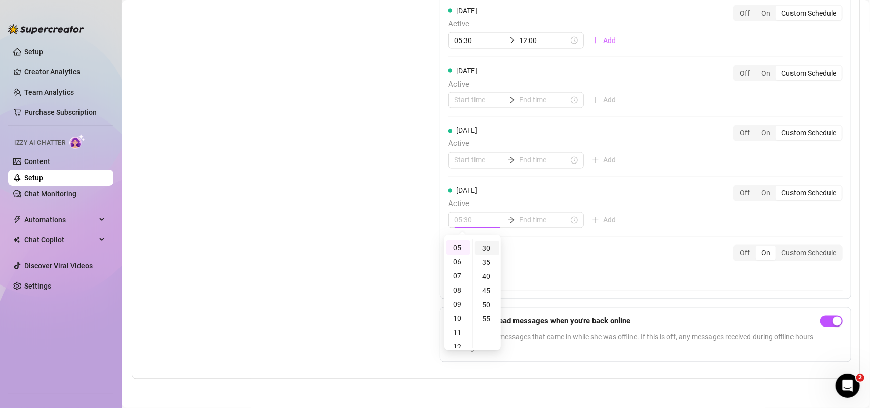
scroll to position [84, 0]
click at [538, 218] on input at bounding box center [544, 220] width 50 height 11
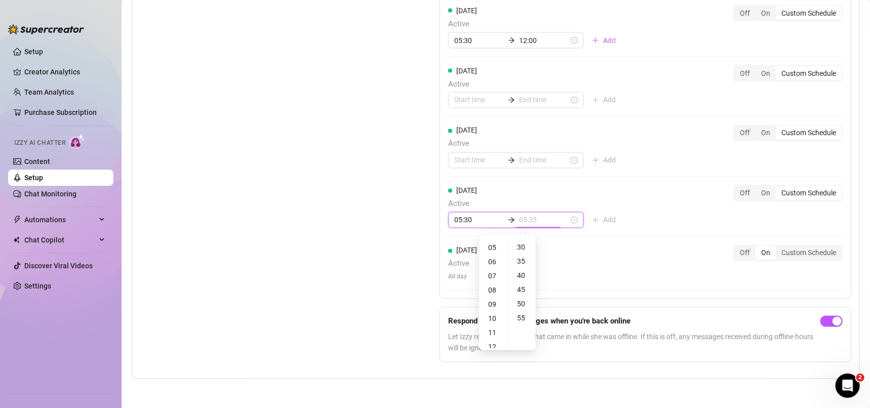
type input "05:45"
click at [494, 342] on div "12" at bounding box center [493, 347] width 24 height 14
type input "12:00"
click at [524, 245] on div "00" at bounding box center [522, 246] width 24 height 14
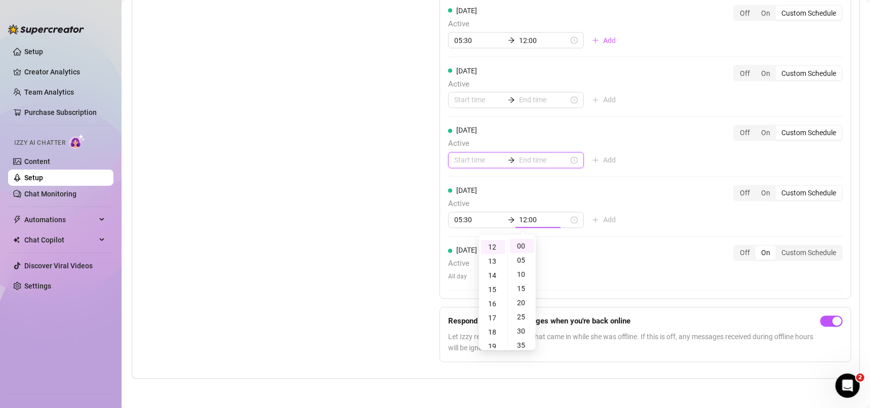
click at [473, 159] on input at bounding box center [479, 160] width 50 height 11
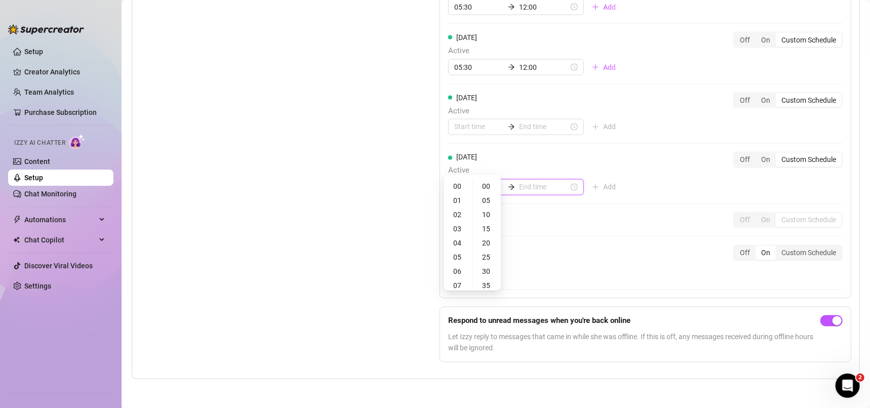
type input "00:10"
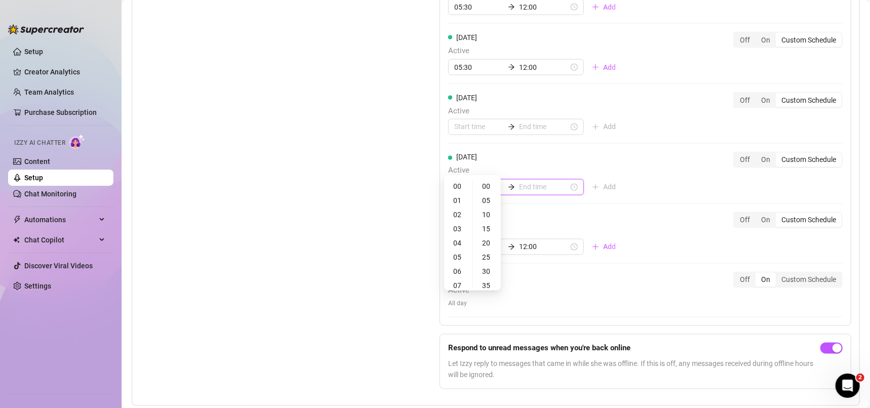
scroll to position [997, 0]
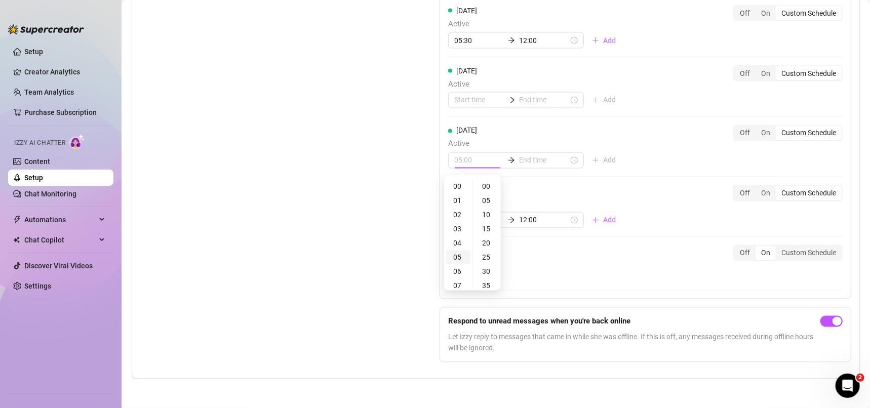
click at [460, 257] on div "05" at bounding box center [458, 257] width 24 height 14
click at [484, 269] on div "30" at bounding box center [487, 271] width 24 height 14
type input "05:30"
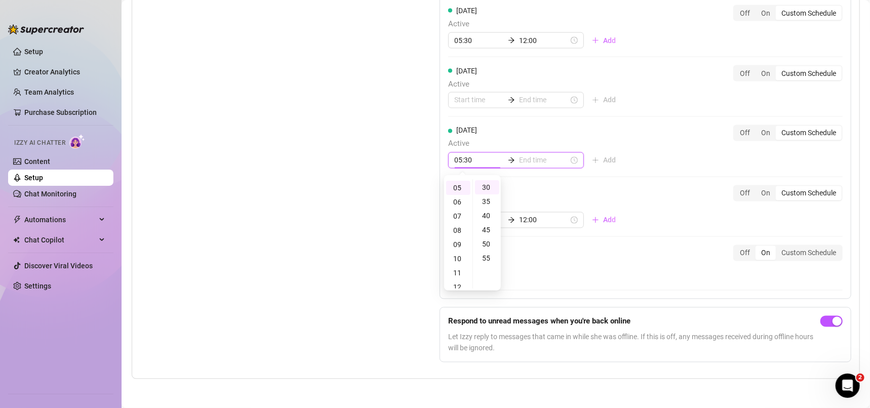
click at [523, 161] on input at bounding box center [544, 160] width 50 height 11
type input "05:30"
type input "08:30"
click at [493, 285] on div "12" at bounding box center [493, 287] width 24 height 14
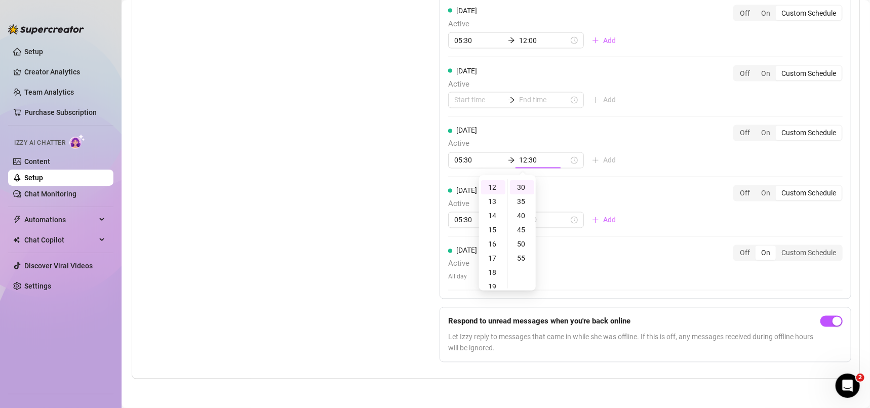
scroll to position [0, 0]
type input "12:00"
click at [524, 184] on div "00" at bounding box center [522, 186] width 24 height 14
click at [477, 93] on div "[DATE] Active Add" at bounding box center [536, 87] width 176 height 44
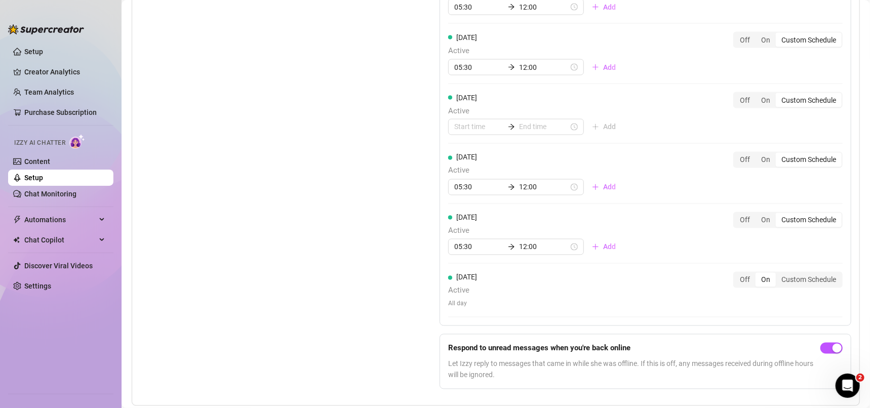
scroll to position [997, 0]
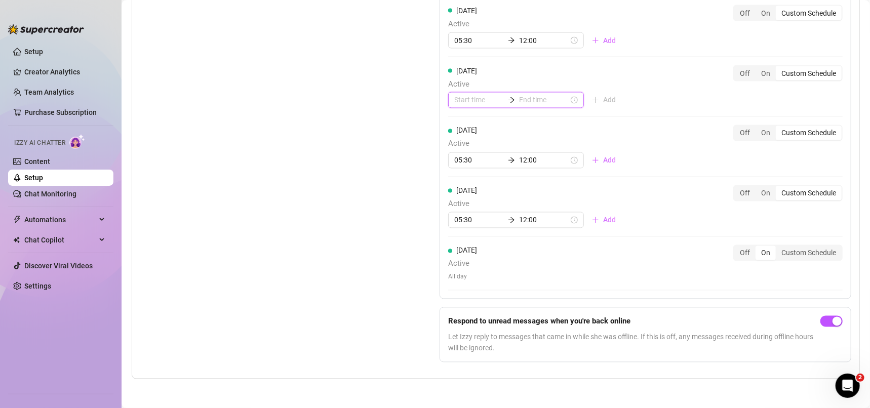
click at [476, 100] on input at bounding box center [479, 100] width 50 height 11
type input "00:30"
click at [458, 195] on div "05" at bounding box center [458, 197] width 24 height 14
click at [491, 209] on div "30" at bounding box center [487, 211] width 24 height 14
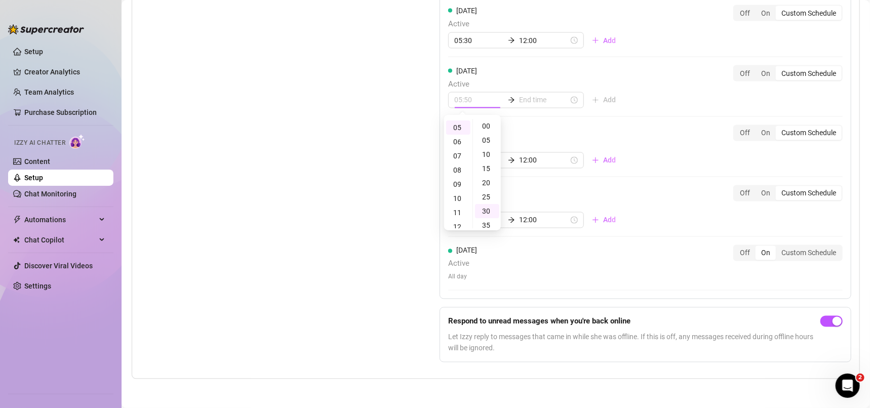
type input "05:30"
click at [526, 110] on div "[DATE] Active 05:30 Add Off On Custom Schedule" at bounding box center [645, 91] width 394 height 52
click at [529, 100] on input at bounding box center [544, 100] width 50 height 11
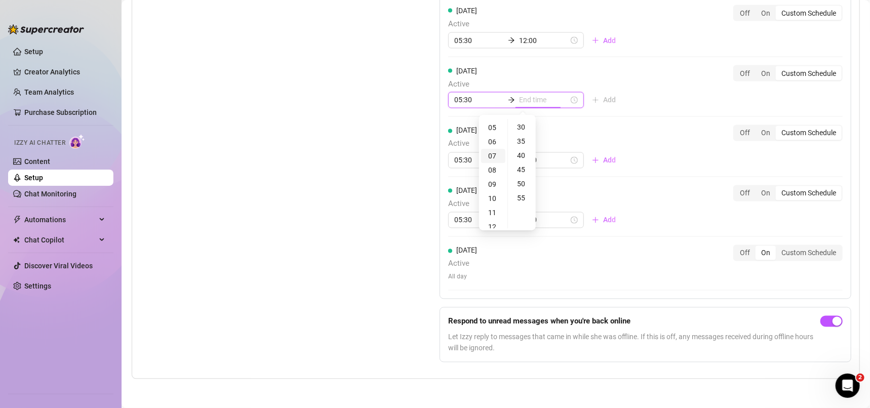
type input "05:30"
type input "07:30"
click at [490, 224] on div "12" at bounding box center [493, 227] width 24 height 14
type input "12:00"
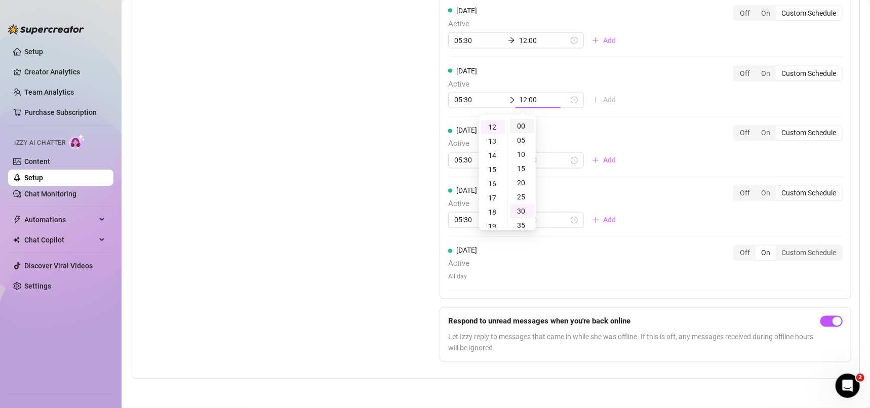
click at [521, 125] on div "00" at bounding box center [522, 126] width 24 height 14
click at [636, 139] on div "[DATE] Active 05:30 12:00 Add Off On Custom Schedule" at bounding box center [645, 147] width 394 height 44
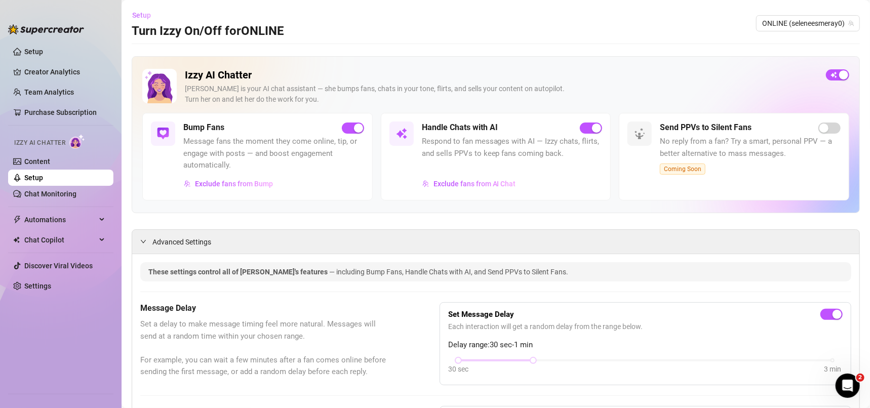
click at [151, 12] on button "Setup" at bounding box center [145, 15] width 27 height 16
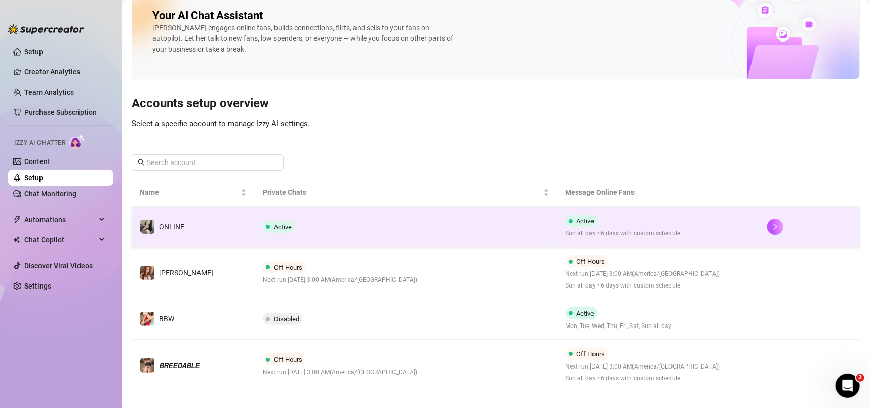
scroll to position [28, 0]
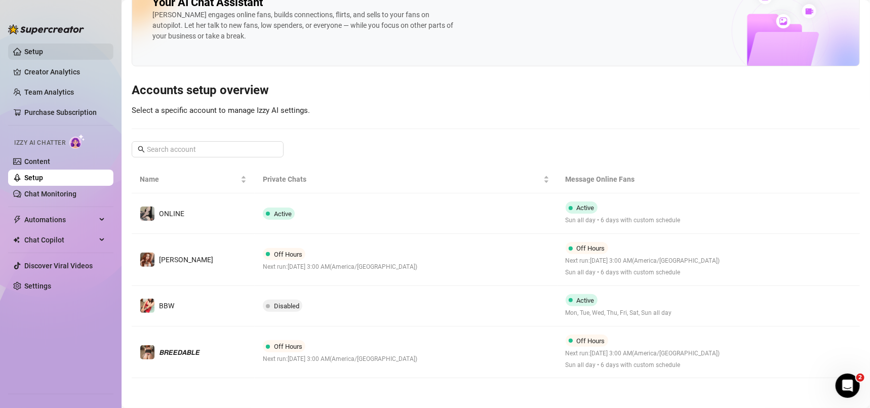
drag, startPoint x: 60, startPoint y: 51, endPoint x: 79, endPoint y: 54, distance: 18.9
click at [43, 51] on link "Setup" at bounding box center [33, 52] width 19 height 8
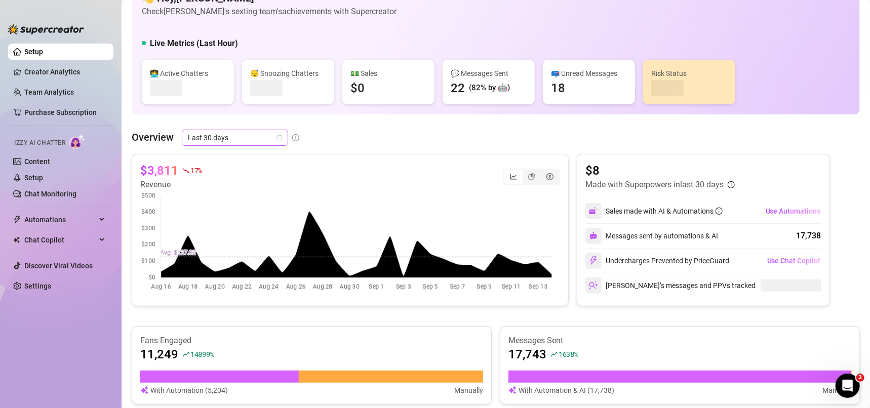
click at [264, 136] on span "Last 30 days" at bounding box center [235, 137] width 94 height 15
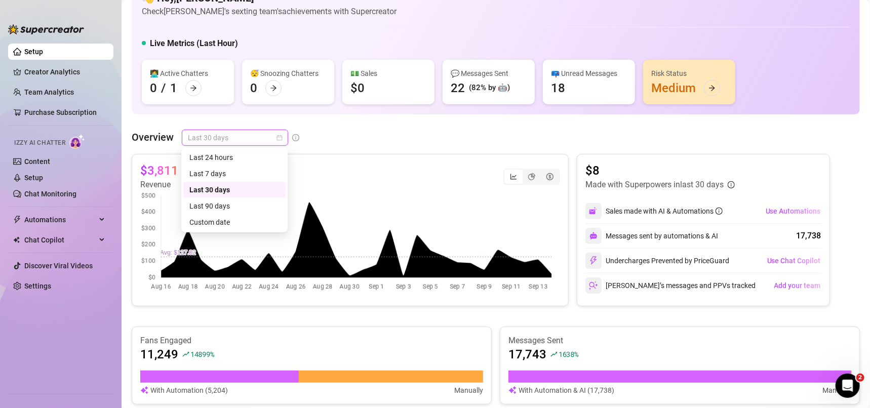
click at [245, 153] on div "Last 24 hours" at bounding box center [234, 157] width 90 height 11
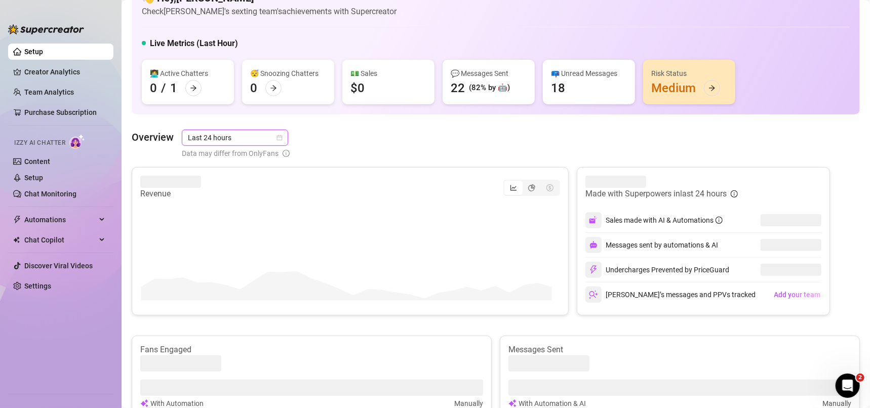
click at [371, 139] on div "Overview Last 24 hours Last 24 hours Data may differ from OnlyFans" at bounding box center [496, 144] width 728 height 29
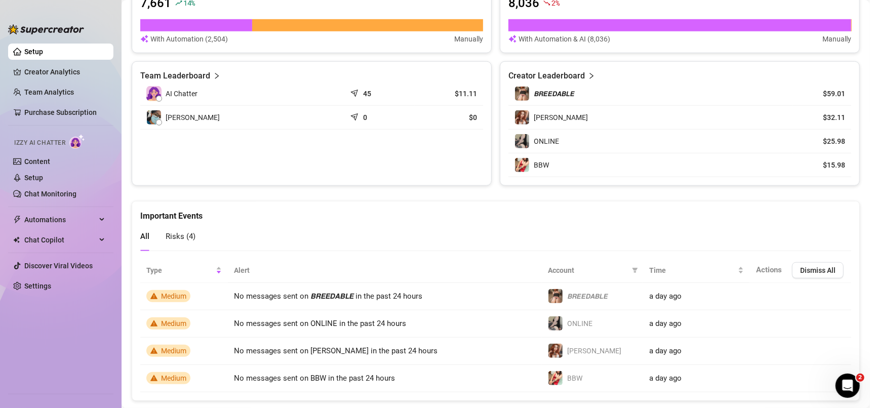
scroll to position [397, 0]
